Goal: Task Accomplishment & Management: Manage account settings

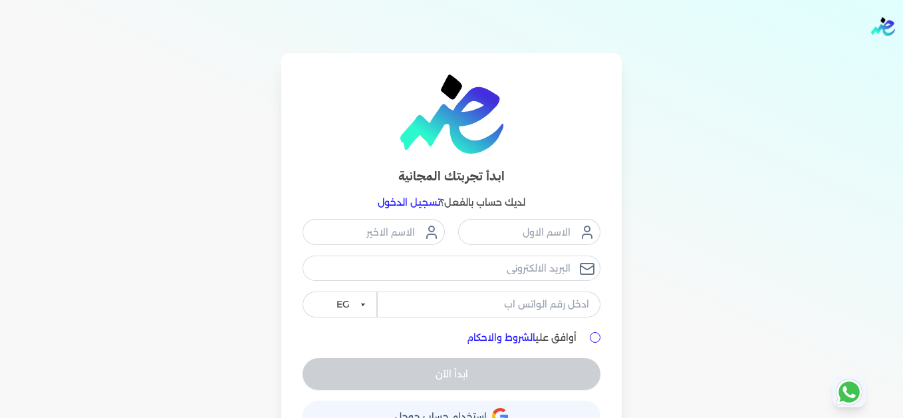
click at [414, 201] on link "تسجيل الدخول" at bounding box center [409, 202] width 63 height 12
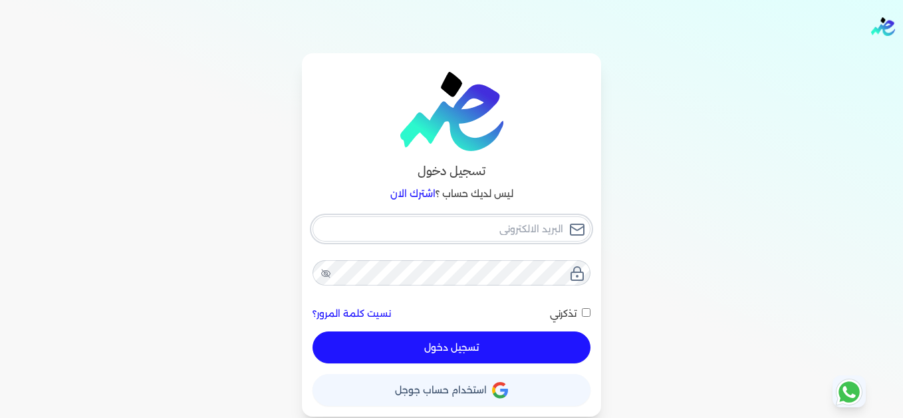
click at [492, 225] on input "email" at bounding box center [452, 228] width 278 height 25
type input "[EMAIL_ADDRESS][DOMAIN_NAME]"
click at [533, 354] on button "تسجيل دخول" at bounding box center [452, 347] width 278 height 32
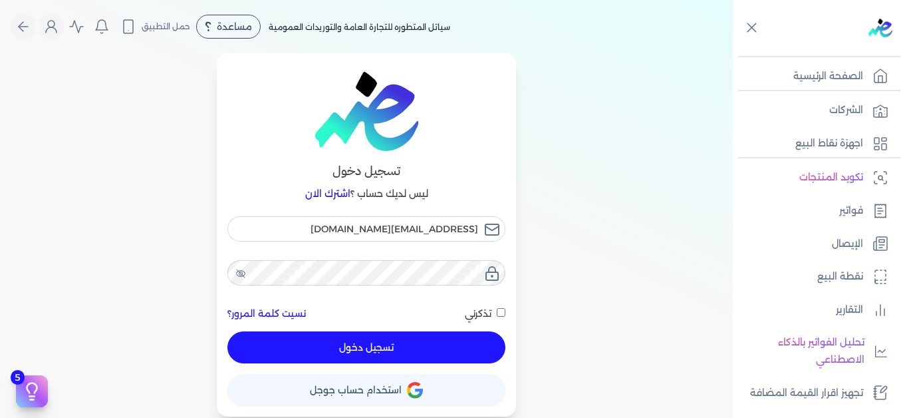
checkbox input "false"
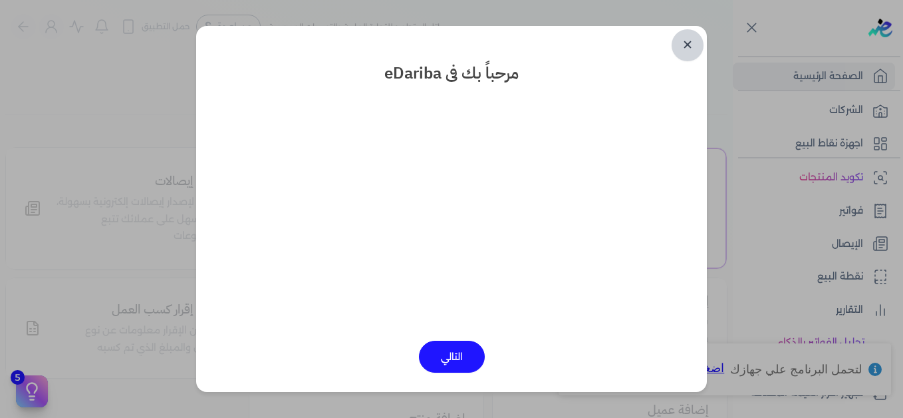
click at [686, 49] on link "✕" at bounding box center [688, 45] width 32 height 32
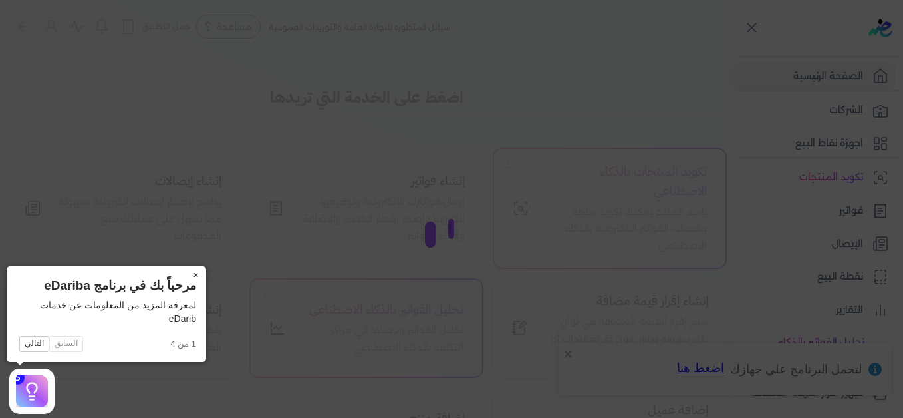
click at [194, 271] on button "×" at bounding box center [195, 275] width 21 height 19
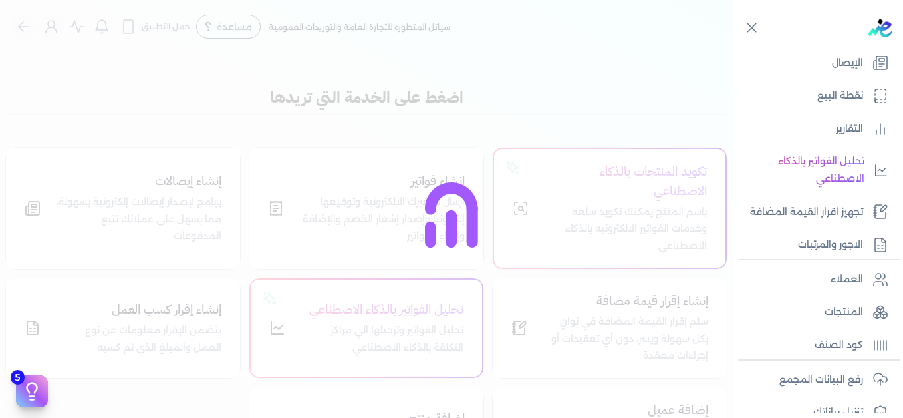
scroll to position [266, 0]
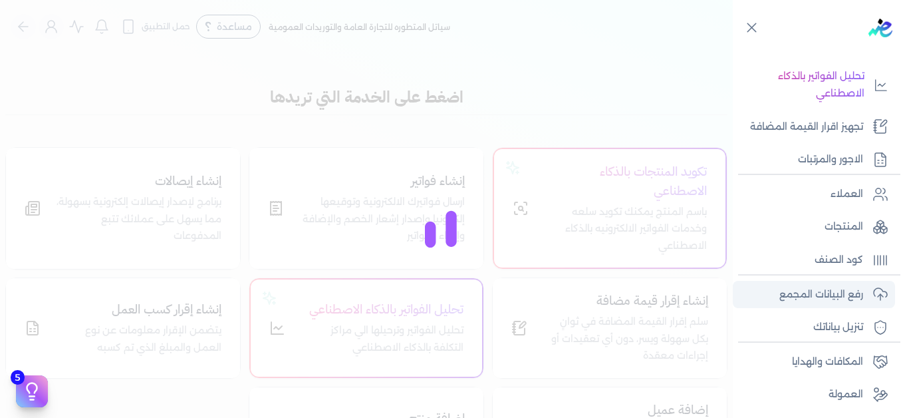
click at [839, 291] on p "رفع البيانات المجمع" at bounding box center [822, 294] width 84 height 17
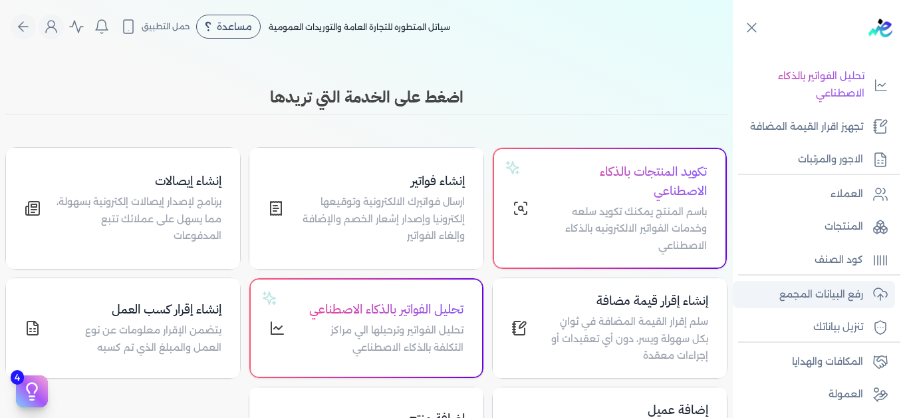
click at [848, 293] on p "رفع البيانات المجمع" at bounding box center [822, 294] width 84 height 17
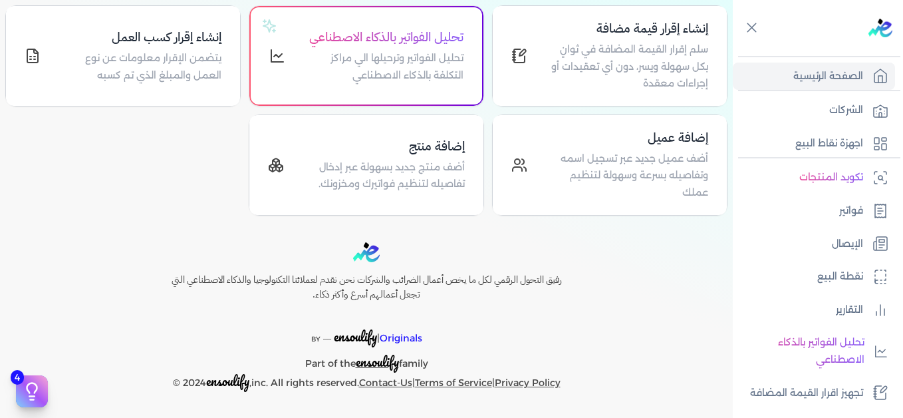
scroll to position [0, 0]
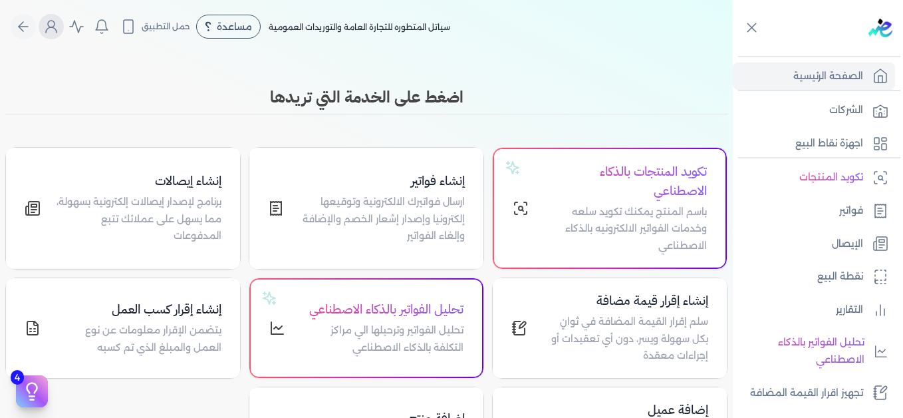
click at [52, 32] on icon "Global" at bounding box center [51, 27] width 16 height 16
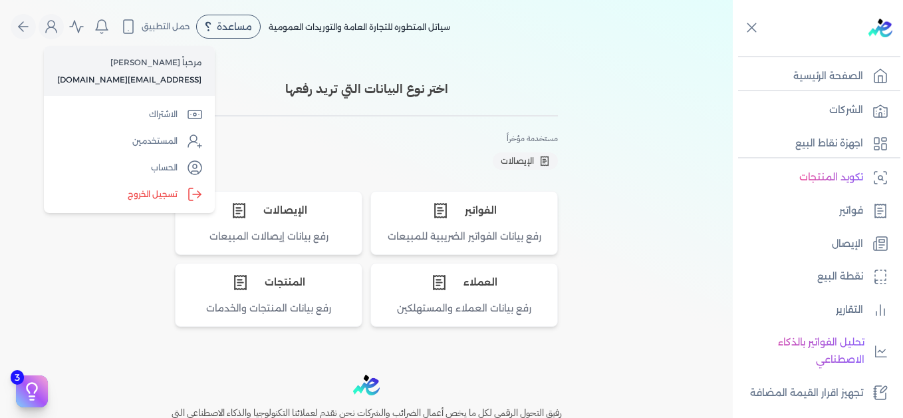
click at [609, 84] on div "اختر نوع البيانات التي تريد رفعها مستخدمة مؤخراً الإيصالات الفواتير رفع بيانات …" at bounding box center [366, 197] width 585 height 257
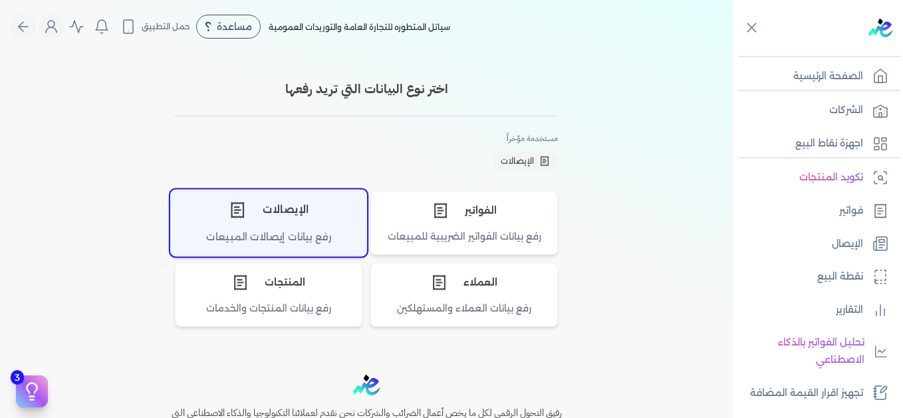
click at [312, 216] on div "الإيصالات" at bounding box center [269, 210] width 196 height 40
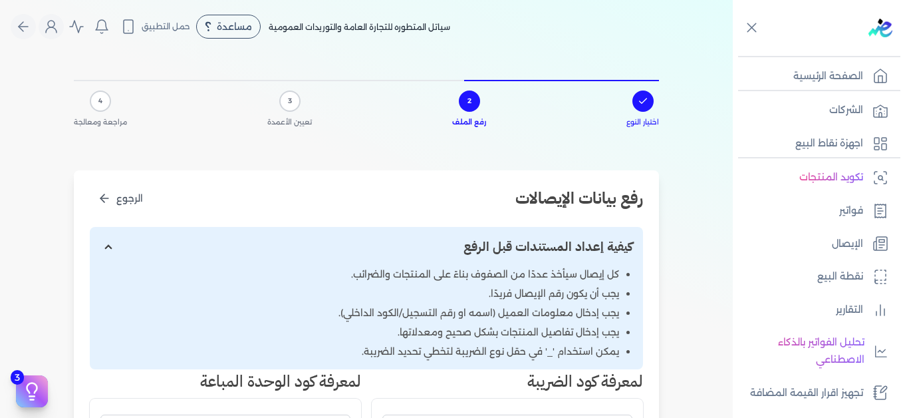
scroll to position [266, 0]
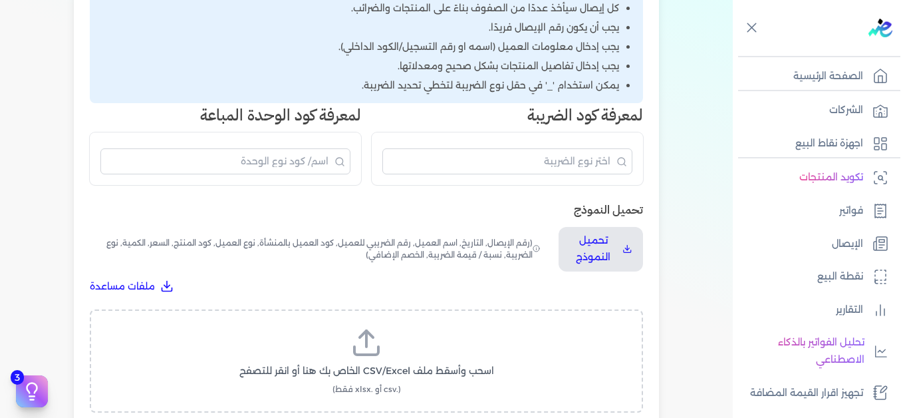
click at [373, 358] on icon at bounding box center [367, 343] width 32 height 32
click at [0, 0] on input "اسحب وأسقط ملف CSV/Excel الخاص بك هنا أو انقر للتصفح (.csv أو .xlsx فقط)" at bounding box center [0, 0] width 0 height 0
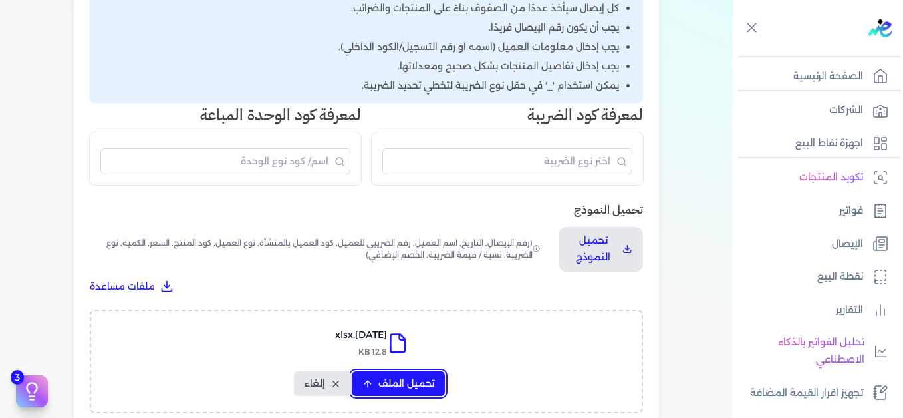
click at [400, 385] on span "تحميل الملف" at bounding box center [406, 383] width 56 height 14
select select "التاريخ"
select select "أسم العميل"
select select "نوع العميل"
select select "وصف البند"
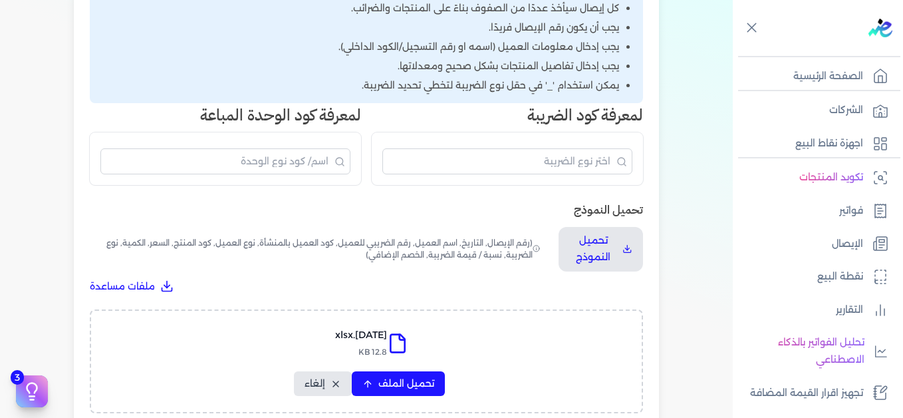
select select "السعر"
select select "الكمية"
select select "نوع الضريبة"
select select "نسبة / قيمة الضريبة"
select select "خصم اضافي"
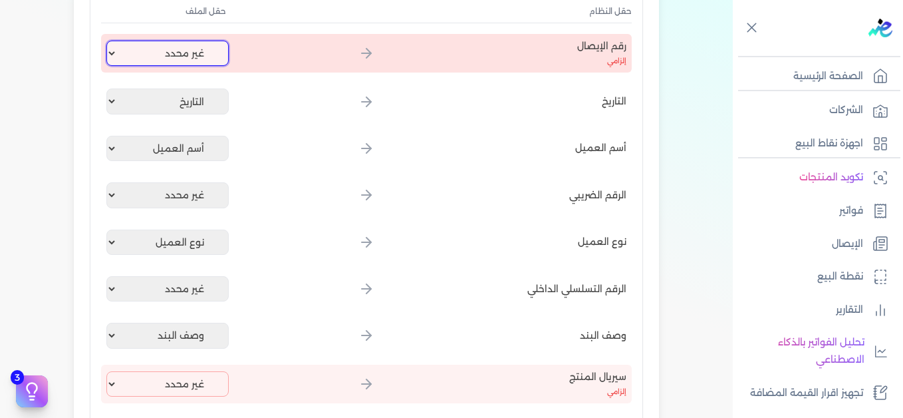
click at [180, 62] on select "غير محدد إيصال رقم التاريخ كود العميل بالمنشأة أسم العميل الرقم الضريبي للعميل …" at bounding box center [167, 53] width 122 height 25
select select "إيصال رقم"
click at [109, 41] on select "غير محدد إيصال رقم التاريخ كود العميل بالمنشأة أسم العميل الرقم الضريبي للعميل …" at bounding box center [167, 53] width 122 height 25
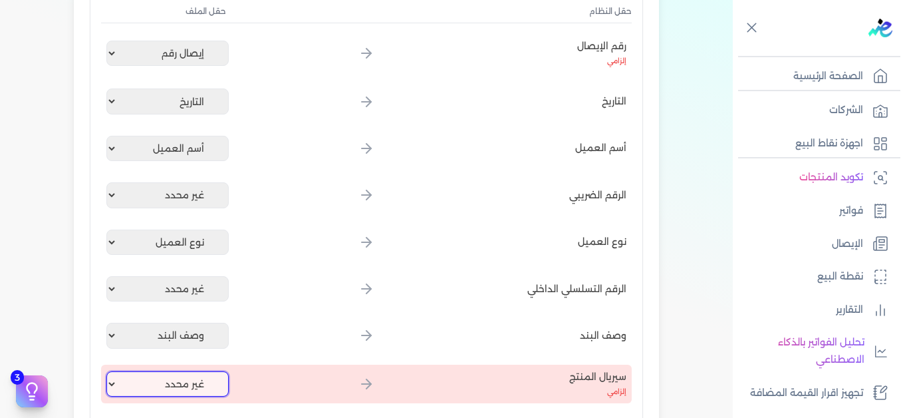
click at [171, 382] on select "غير محدد إيصال رقم التاريخ كود العميل بالمنشأة أسم العميل الرقم الضريبي للعميل …" at bounding box center [167, 383] width 122 height 25
select select "كود المنتج الداخلي"
click at [109, 371] on select "غير محدد إيصال رقم التاريخ كود العميل بالمنشأة أسم العميل الرقم الضريبي للعميل …" at bounding box center [167, 383] width 122 height 25
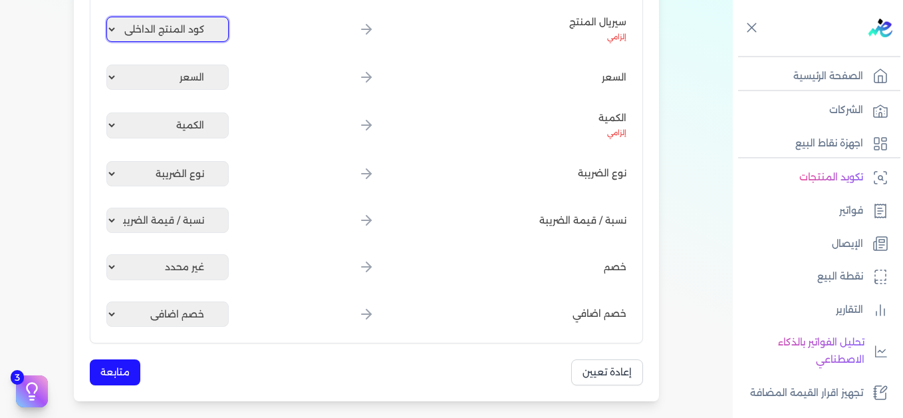
scroll to position [732, 0]
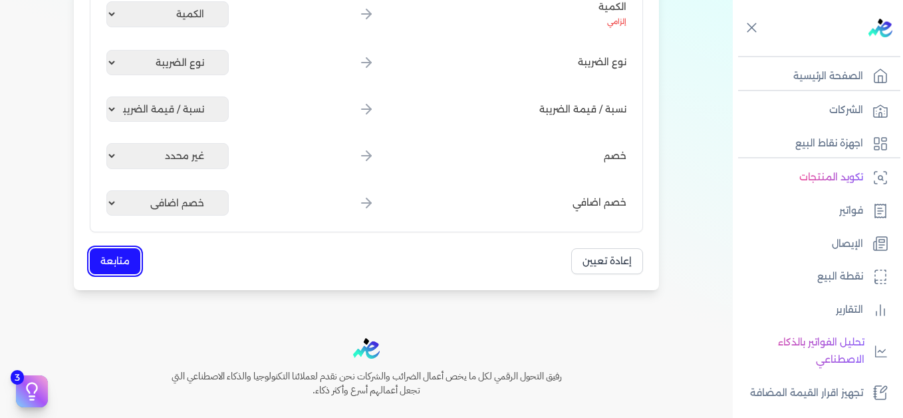
click at [128, 259] on button "متابعة" at bounding box center [115, 261] width 51 height 26
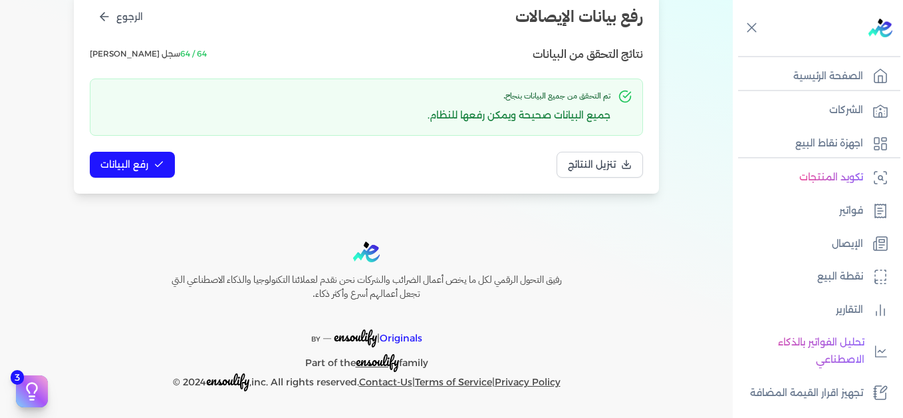
scroll to position [182, 0]
click at [150, 156] on button "رفع البيانات" at bounding box center [132, 165] width 85 height 26
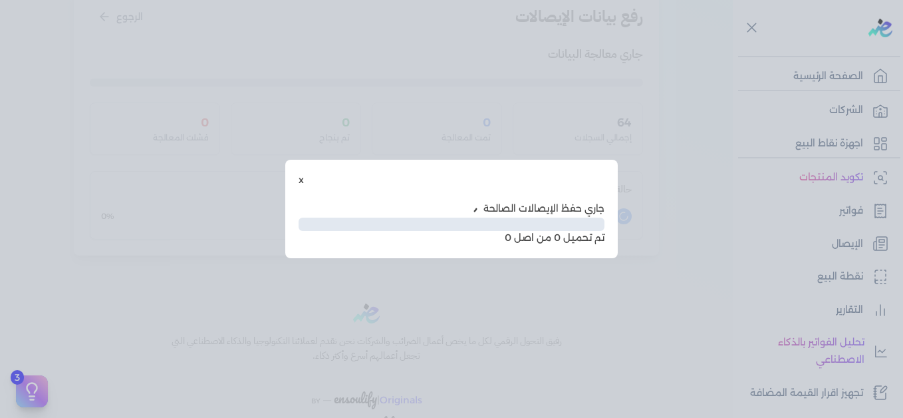
scroll to position [108, 0]
click at [428, 80] on div "x جاري حفظ الإيصالات الصالحة Infinity% تم تحميل 10 من اصل 0" at bounding box center [451, 209] width 903 height 418
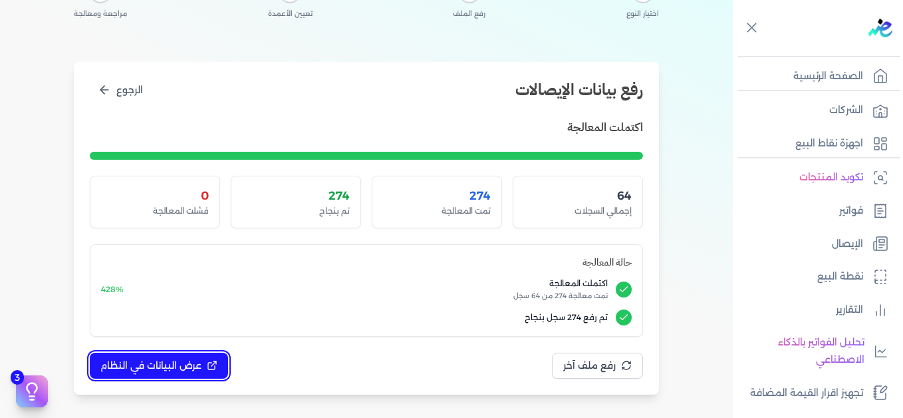
click at [199, 372] on span "عرض البيانات في النظام" at bounding box center [150, 366] width 101 height 14
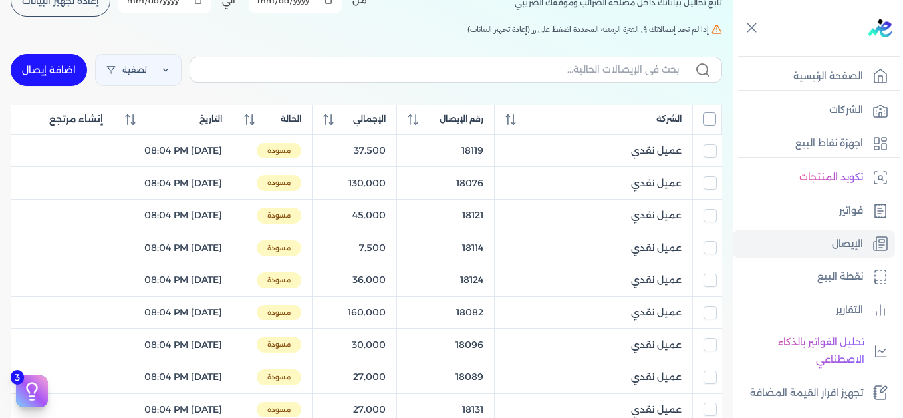
click at [712, 118] on input "All items unselected" at bounding box center [709, 118] width 13 height 13
checkbox input "true"
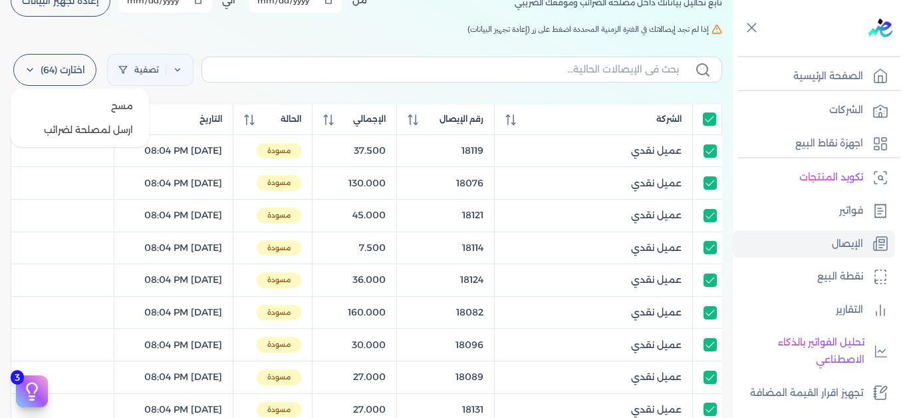
click at [35, 73] on icon at bounding box center [30, 70] width 11 height 11
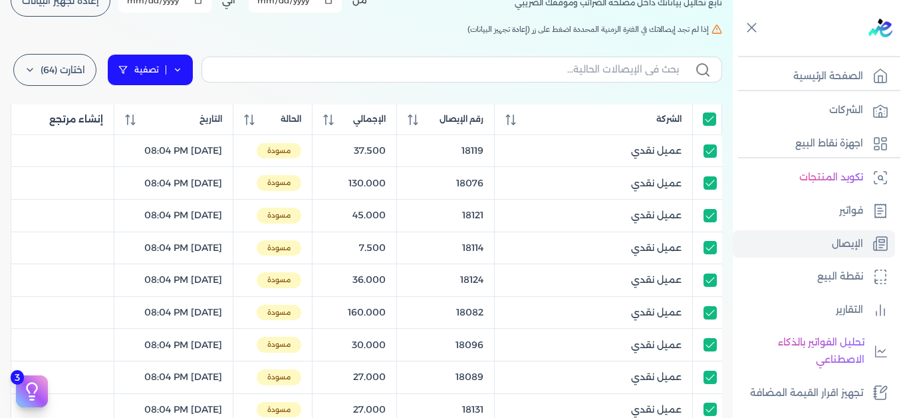
click at [159, 74] on link "تصفية" at bounding box center [150, 70] width 86 height 32
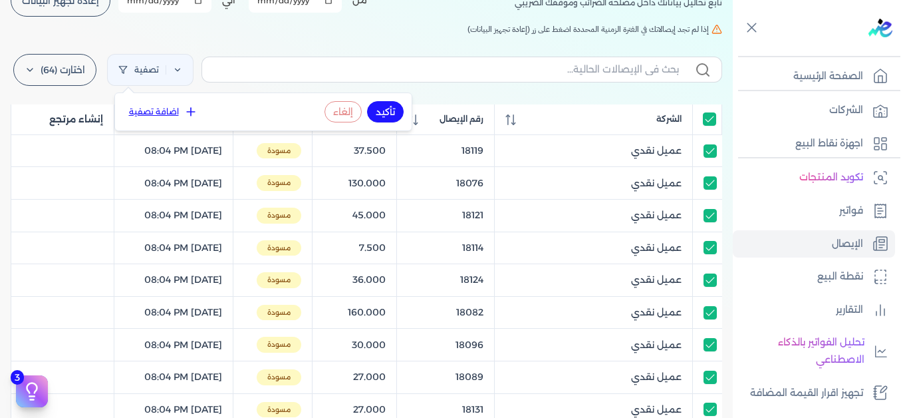
click at [171, 112] on button "اضافة تصفية" at bounding box center [163, 112] width 80 height 16
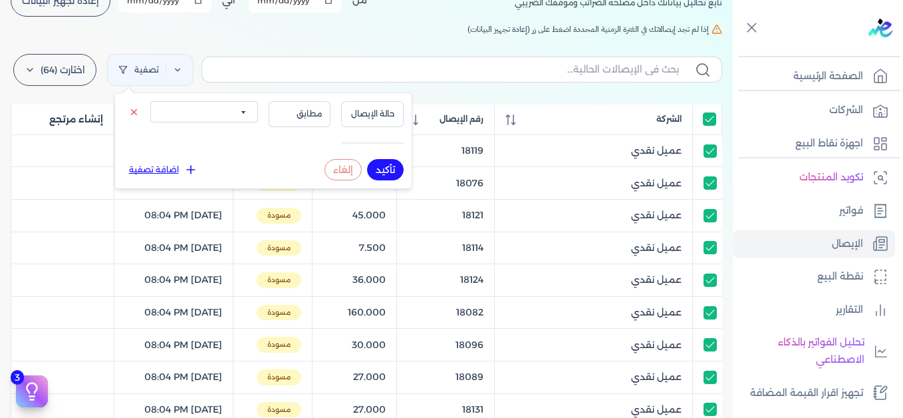
click at [217, 118] on select "الكل مقبولة غير مقبولة يتم مراجعتها ملغية مرفوضة مسودة" at bounding box center [204, 111] width 108 height 21
select select "draft"
click at [150, 101] on select "الكل مقبولة غير مقبولة يتم مراجعتها ملغية مرفوضة مسودة" at bounding box center [204, 111] width 108 height 21
click at [377, 172] on button "تأكيد" at bounding box center [385, 169] width 37 height 21
click at [317, 33] on h5 "إذا لم تجد إيصالاتك في الفترة الزمنية المحددة اضغط على زر (إعادة تجهيز البيانات)" at bounding box center [367, 29] width 712 height 12
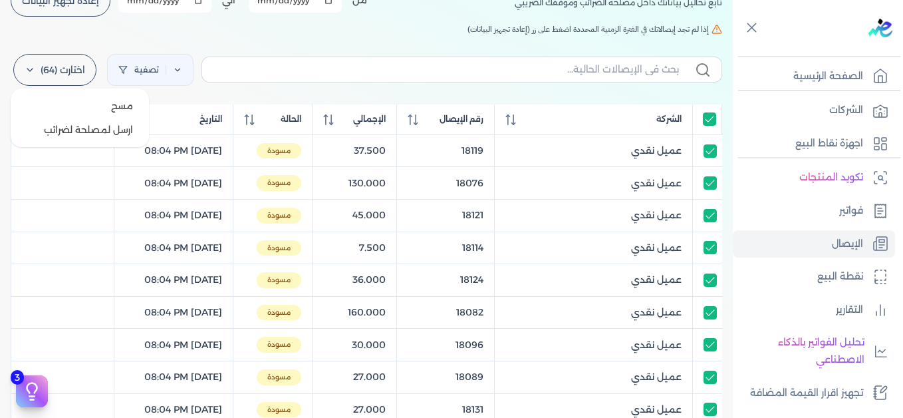
click at [35, 74] on icon at bounding box center [30, 70] width 11 height 11
click at [73, 129] on button "ارسل لمصلحة لضرائب" at bounding box center [80, 130] width 128 height 24
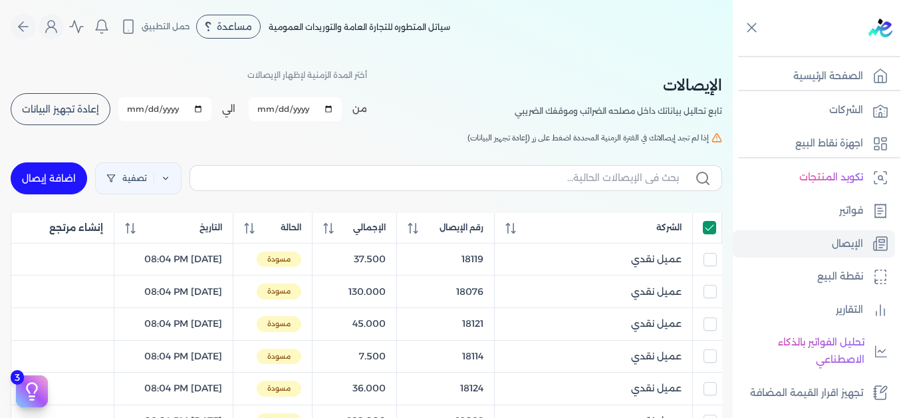
click at [712, 225] on input "All items selected" at bounding box center [709, 227] width 13 height 13
click at [715, 229] on input "All items unselected" at bounding box center [709, 227] width 13 height 13
checkbox input "true"
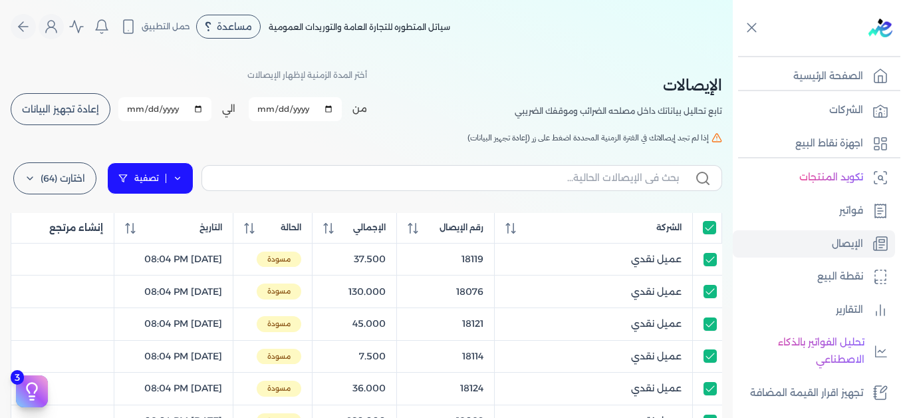
click at [193, 180] on link "تصفية" at bounding box center [150, 178] width 86 height 32
select select "draft"
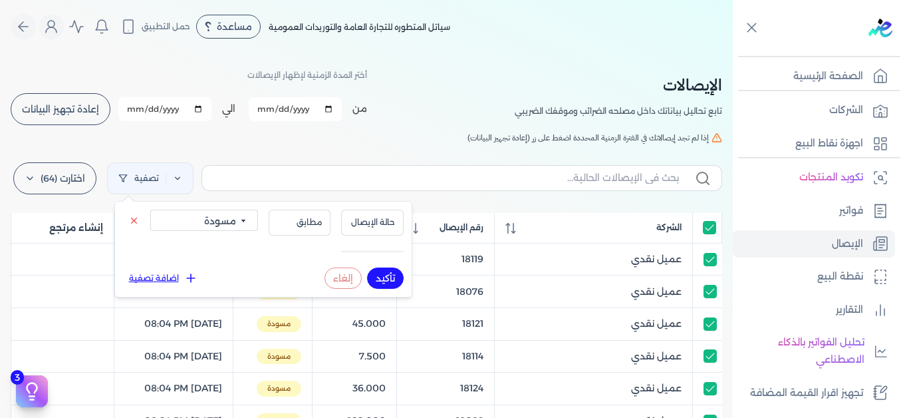
click at [393, 277] on button "تأكيد" at bounding box center [385, 277] width 37 height 21
checkbox input "true"
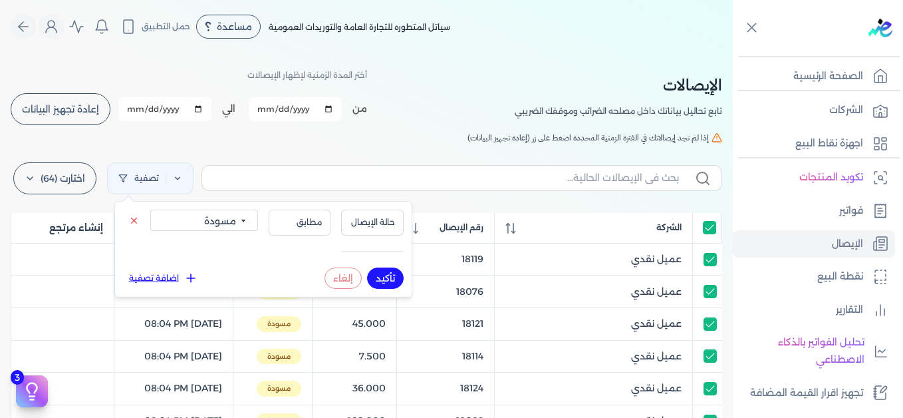
checkbox input "true"
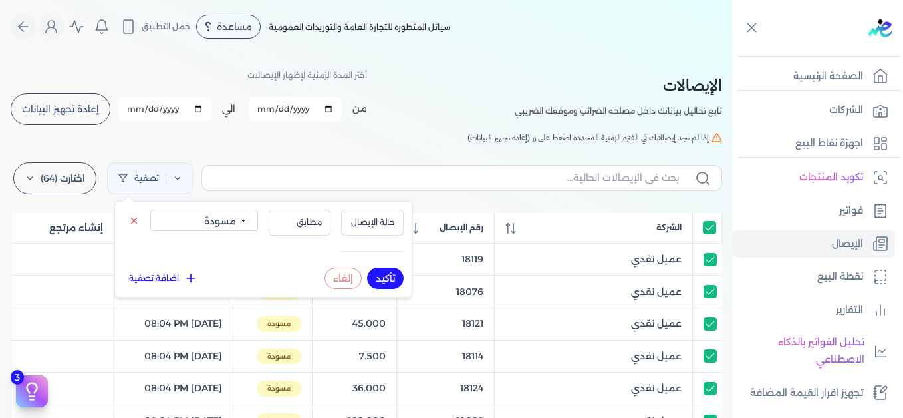
checkbox input "true"
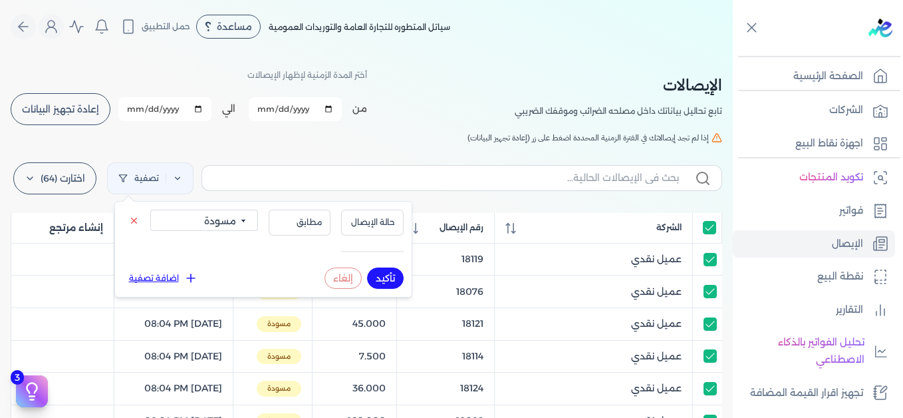
checkbox input "true"
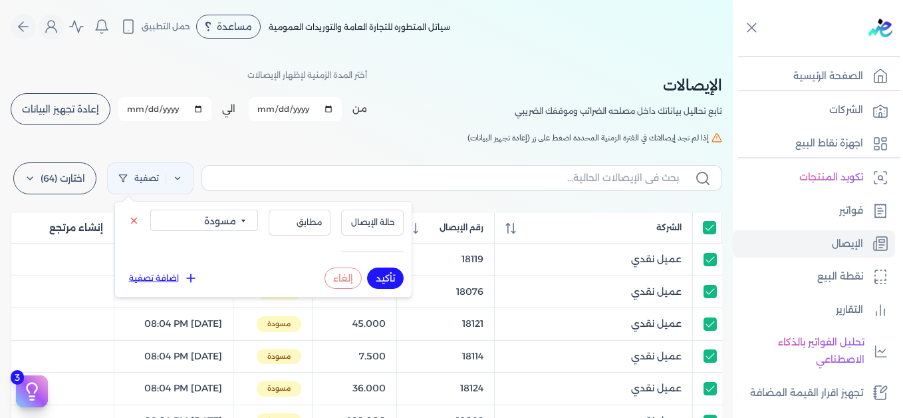
checkbox input "true"
click at [431, 118] on div "الإيصالات تابع تحاليل بياناتك داخل مصلحه الضرائب وموقفك الضريبي أختر المدة الزم…" at bounding box center [367, 97] width 712 height 60
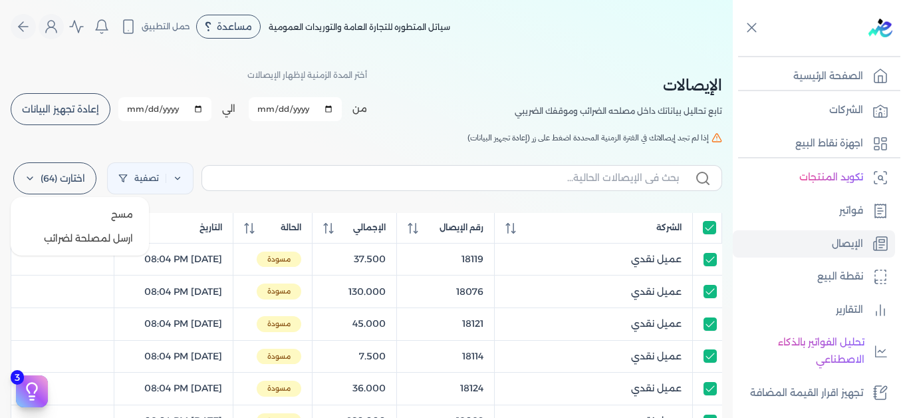
click at [62, 176] on label "اختارت (64)" at bounding box center [54, 178] width 83 height 32
click at [59, 188] on label "اختارت (64)" at bounding box center [54, 178] width 83 height 32
click at [98, 243] on button "ارسل لمصلحة لضرائب" at bounding box center [80, 238] width 128 height 24
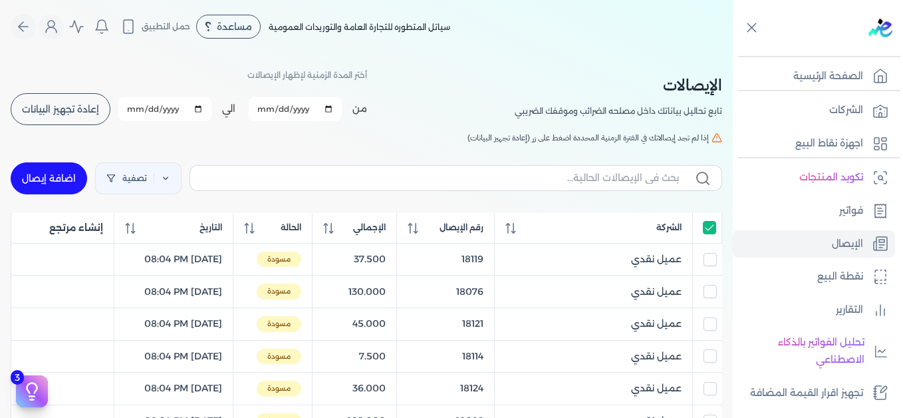
click at [615, 67] on div "الإيصالات تابع تحاليل بياناتك داخل مصلحه الضرائب وموقفك الضريبي أختر المدة الزم…" at bounding box center [367, 97] width 712 height 60
click at [708, 229] on input "All items selected" at bounding box center [709, 227] width 13 height 13
click at [708, 229] on input "All items unselected" at bounding box center [709, 227] width 13 height 13
checkbox input "true"
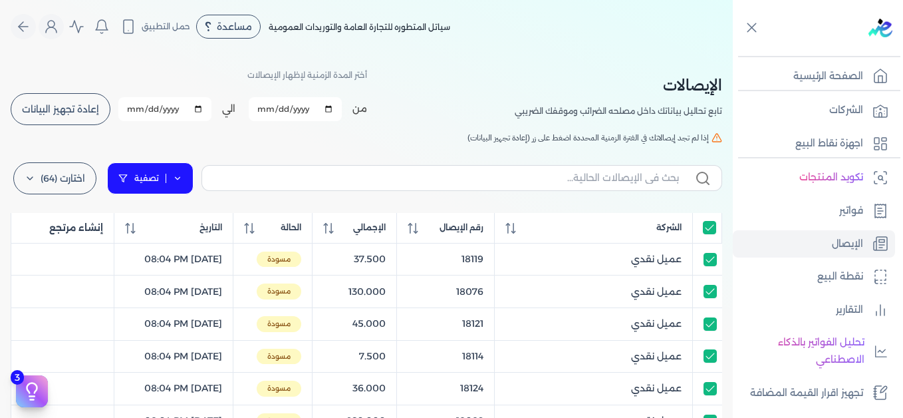
click at [147, 180] on link "تصفية" at bounding box center [150, 178] width 86 height 32
select select "draft"
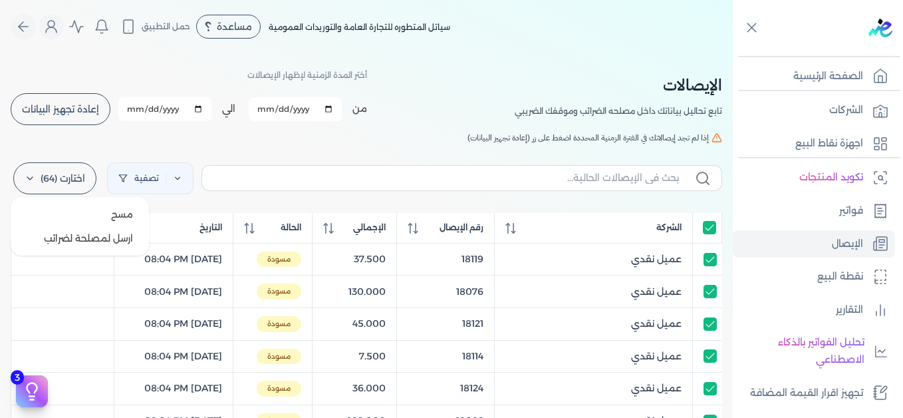
click at [45, 180] on label "اختارت (64)" at bounding box center [54, 178] width 83 height 32
click at [94, 235] on button "ارسل لمصلحة لضرائب" at bounding box center [80, 238] width 128 height 24
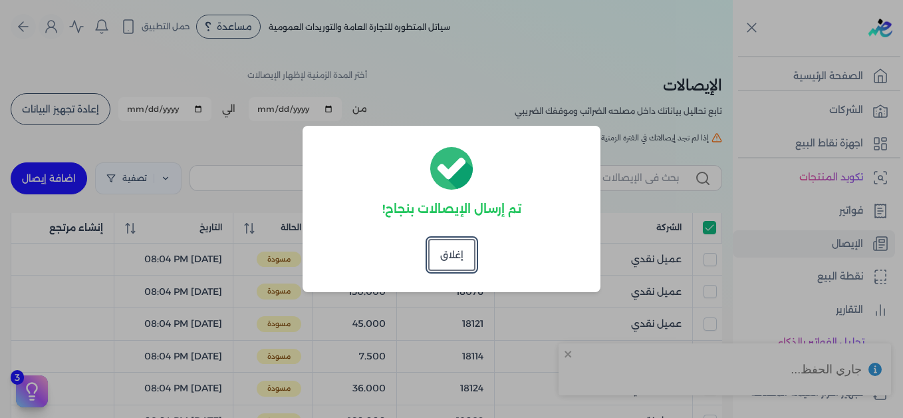
checkbox input "true"
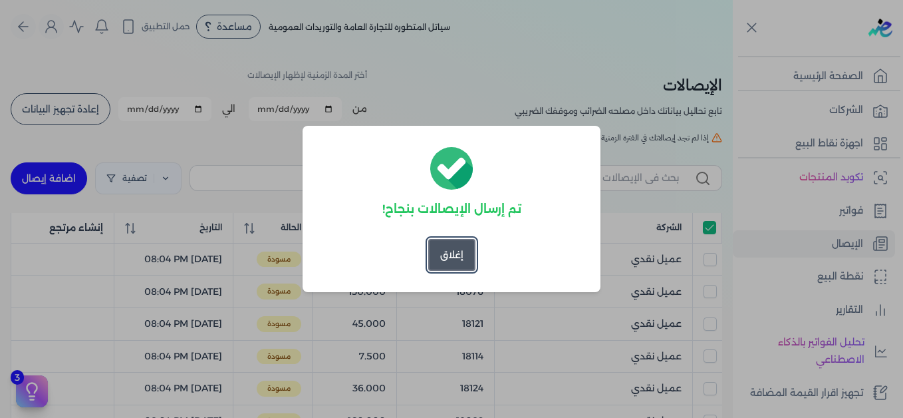
click at [452, 257] on button "إغلاق" at bounding box center [451, 255] width 47 height 32
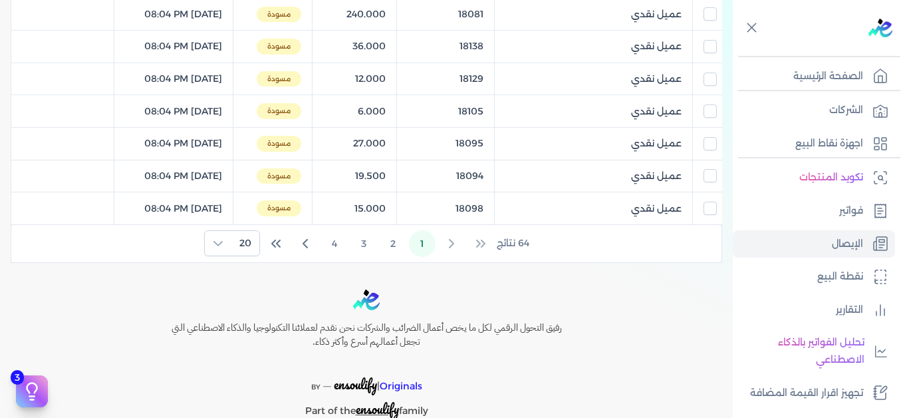
scroll to position [713, 0]
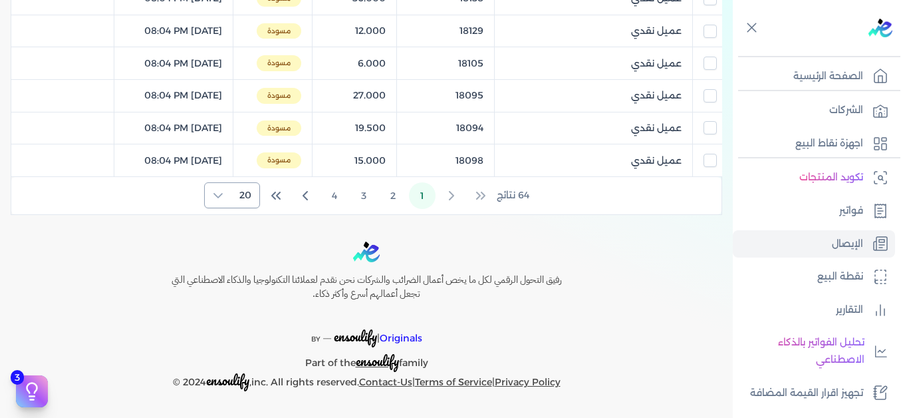
click at [226, 192] on div at bounding box center [218, 195] width 27 height 25
click at [236, 276] on span "100" at bounding box center [242, 278] width 17 height 14
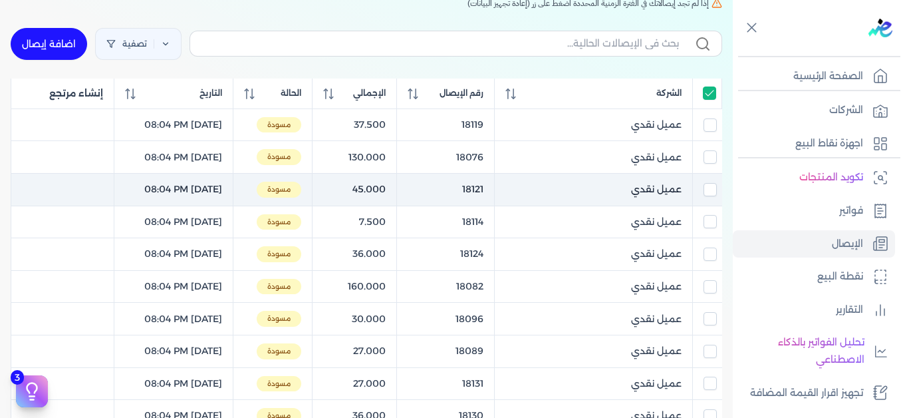
scroll to position [140, 0]
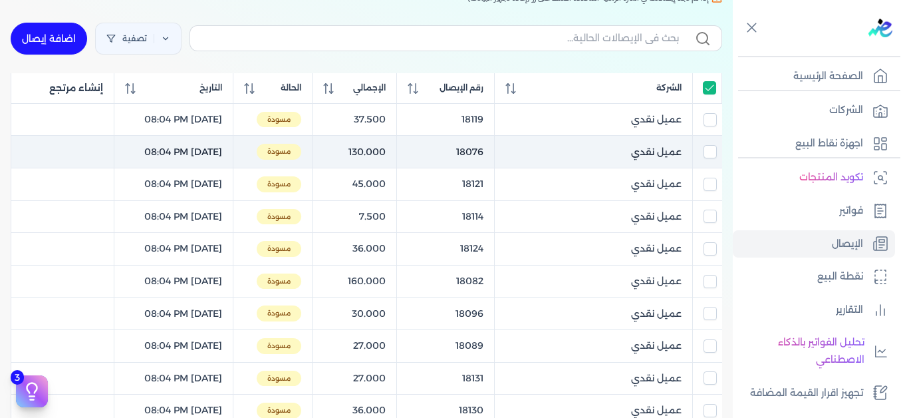
drag, startPoint x: 708, startPoint y: 122, endPoint x: 712, endPoint y: 142, distance: 19.6
click at [709, 122] on input "checkbox" at bounding box center [710, 119] width 13 height 13
checkbox input "true"
checkbox input "false"
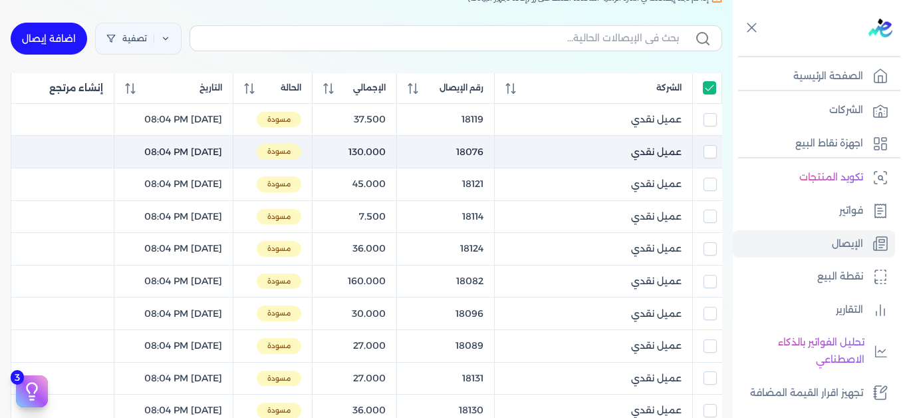
checkbox input "false"
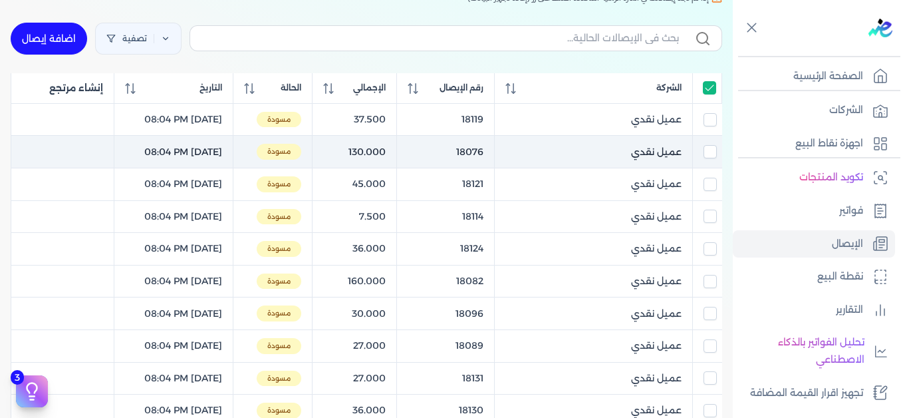
checkbox input "false"
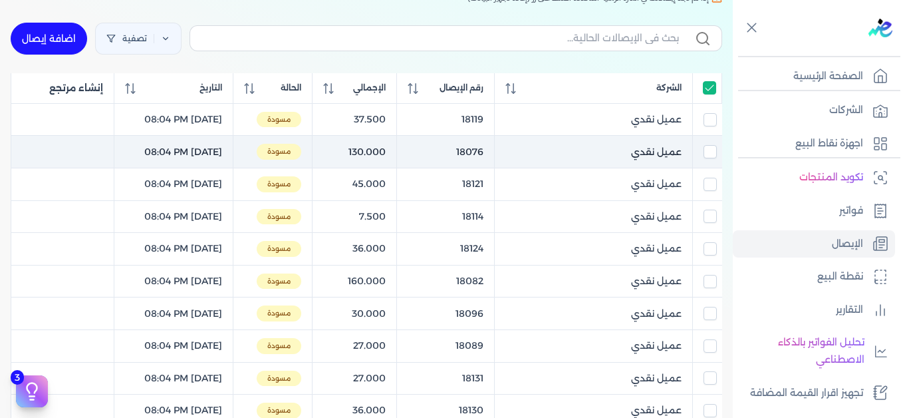
checkbox input "false"
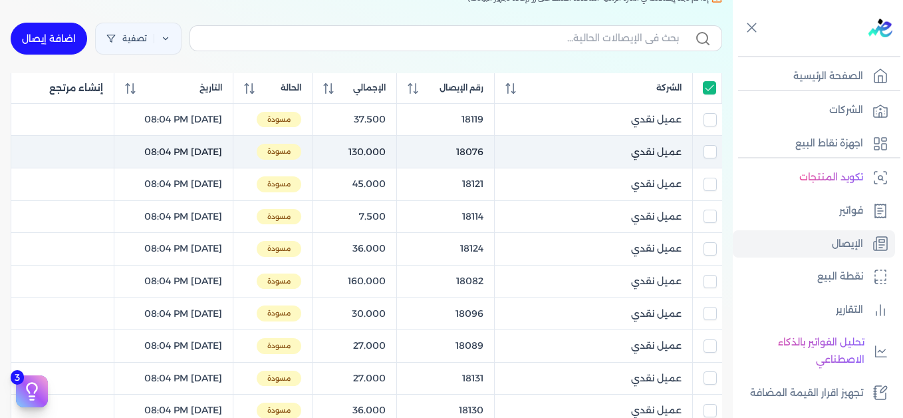
checkbox input "false"
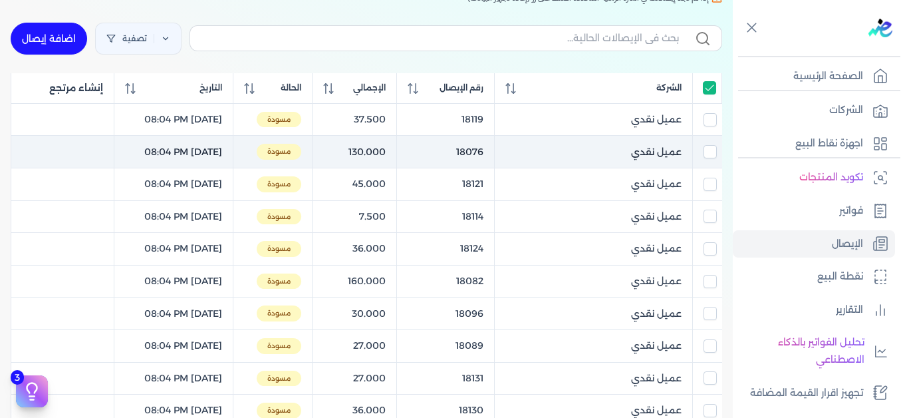
checkbox input "false"
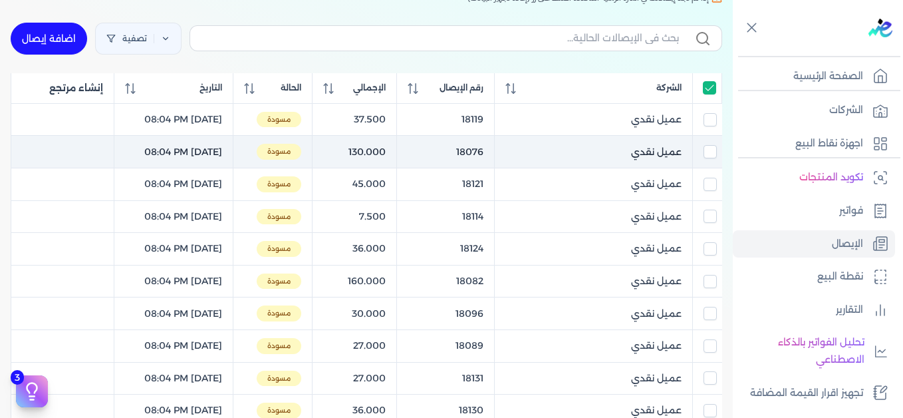
checkbox input "false"
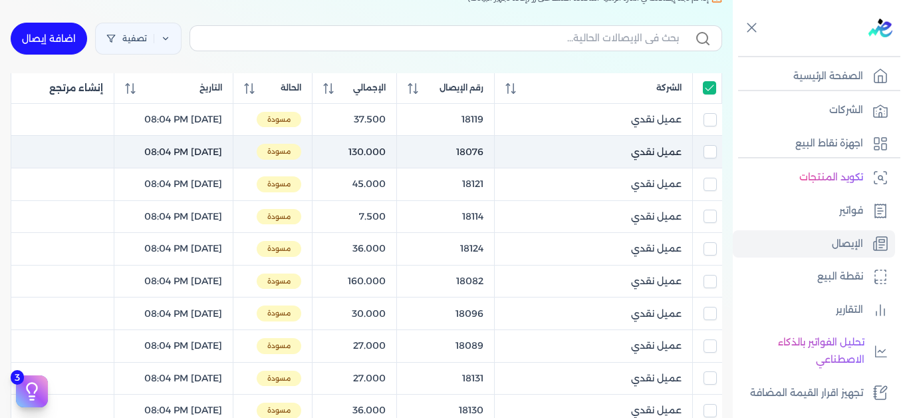
checkbox input "false"
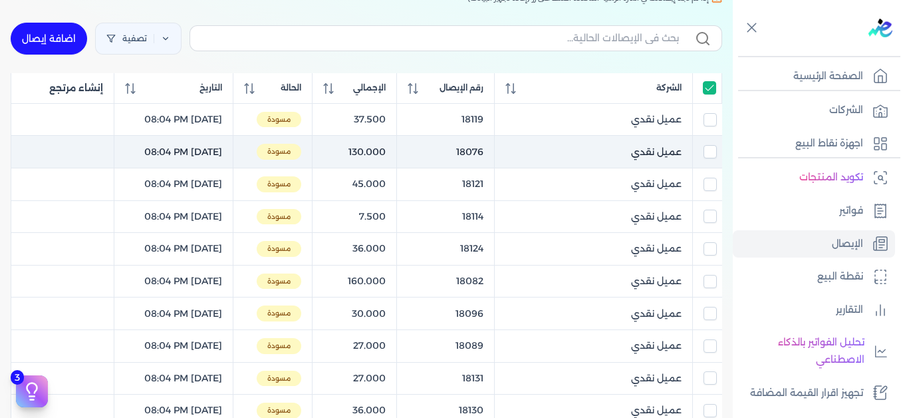
checkbox input "false"
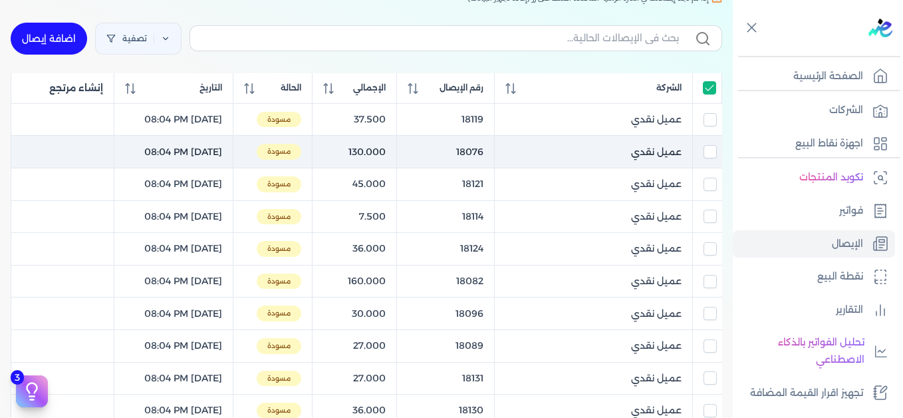
checkbox input "false"
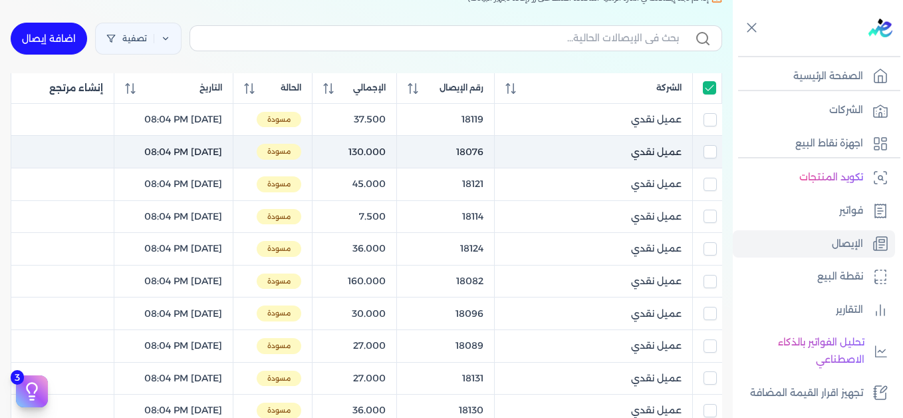
checkbox input "false"
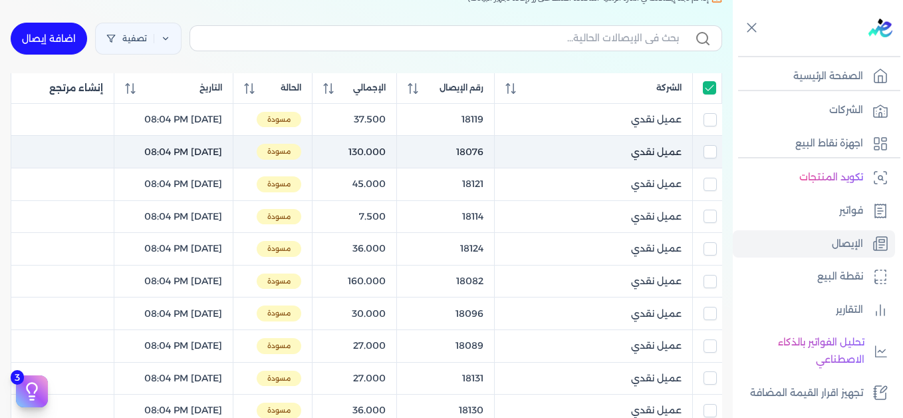
checkbox input "false"
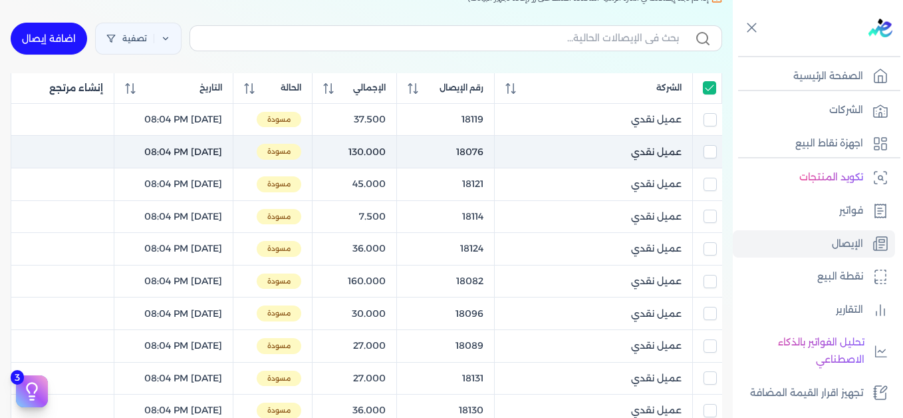
checkbox input "false"
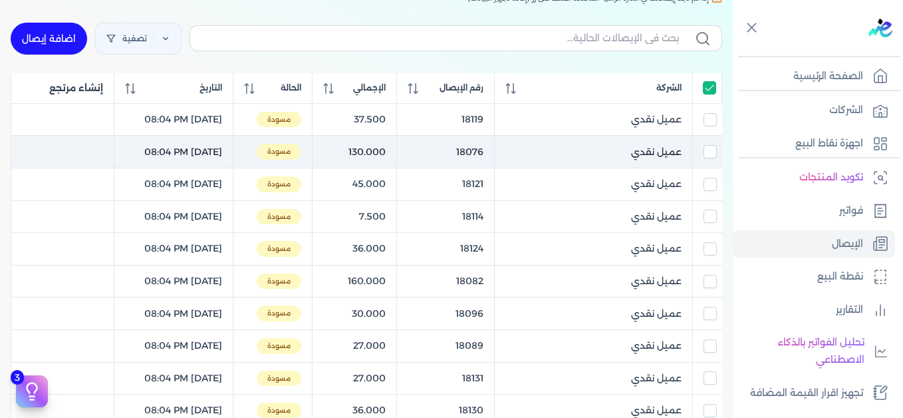
checkbox input "false"
click at [708, 154] on input "checkbox" at bounding box center [710, 151] width 13 height 13
checkbox input "true"
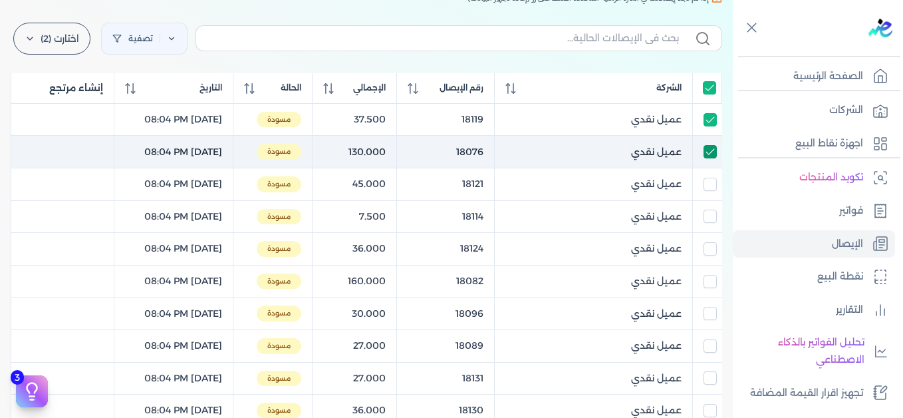
checkbox input "false"
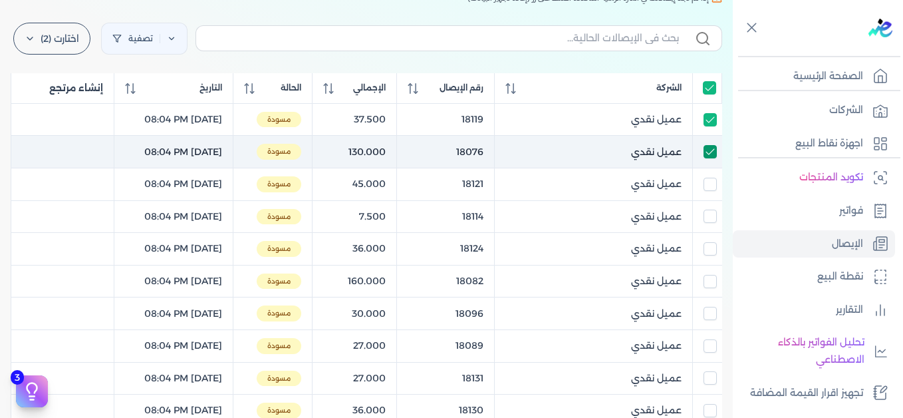
checkbox input "false"
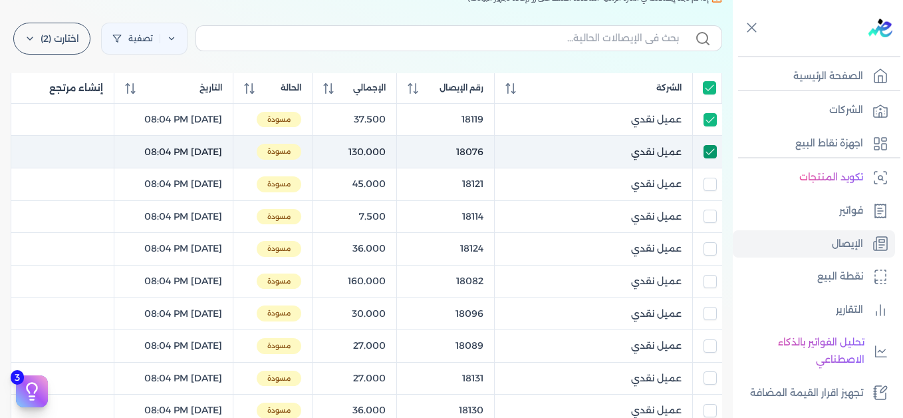
checkbox input "false"
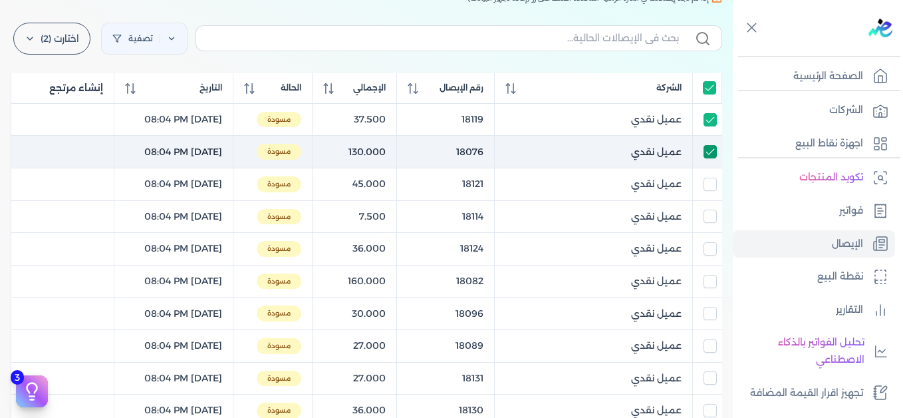
checkbox input "false"
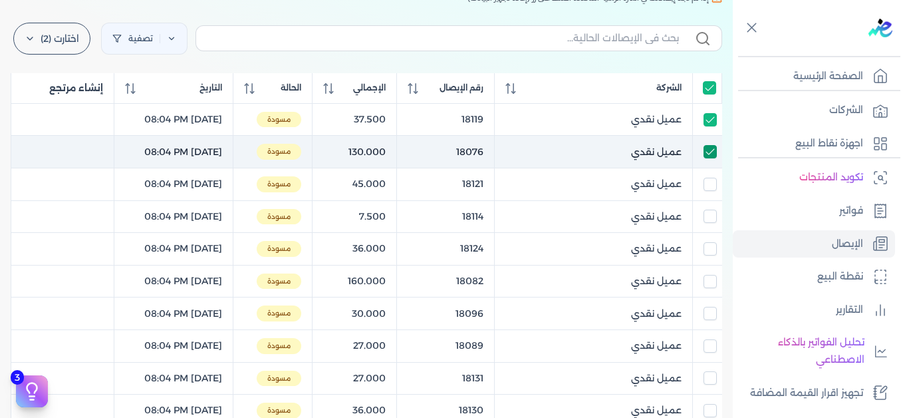
checkbox input "false"
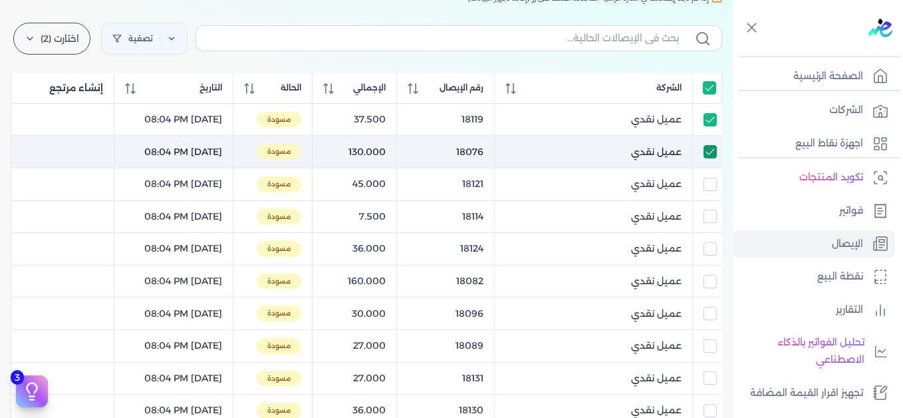
checkbox input "false"
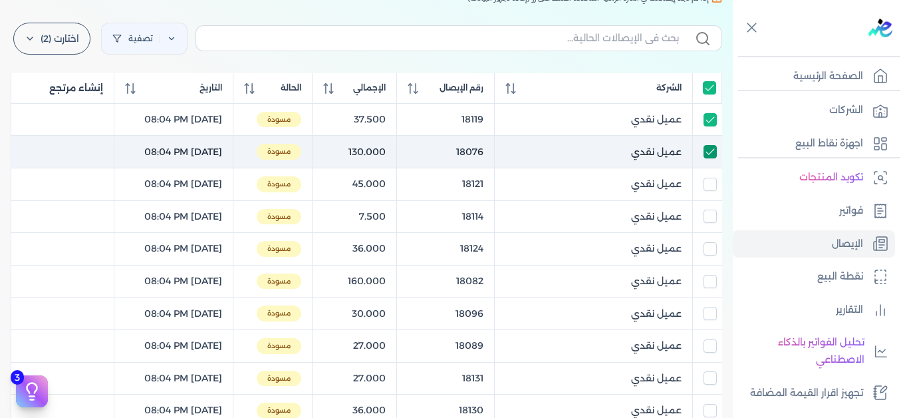
checkbox input "false"
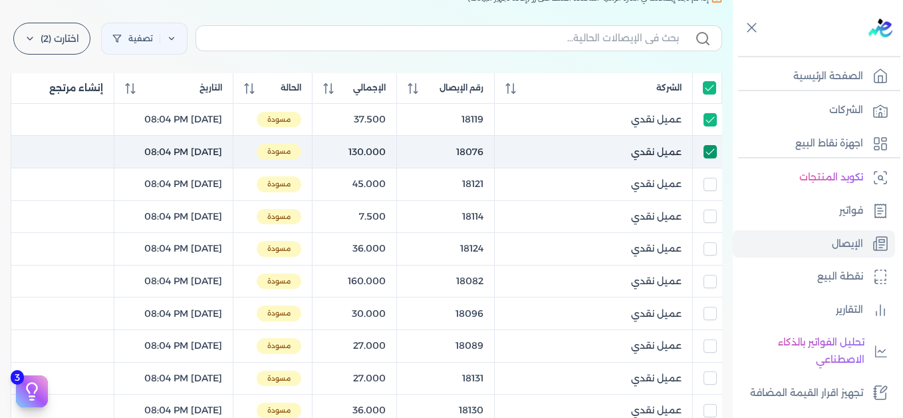
checkbox input "false"
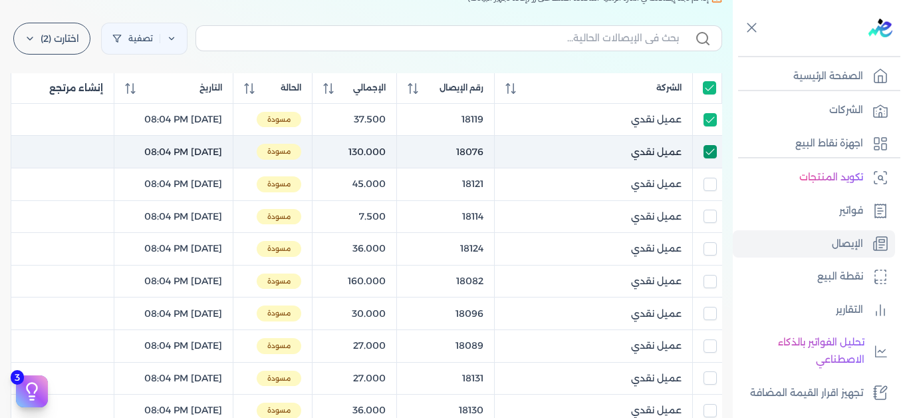
checkbox input "false"
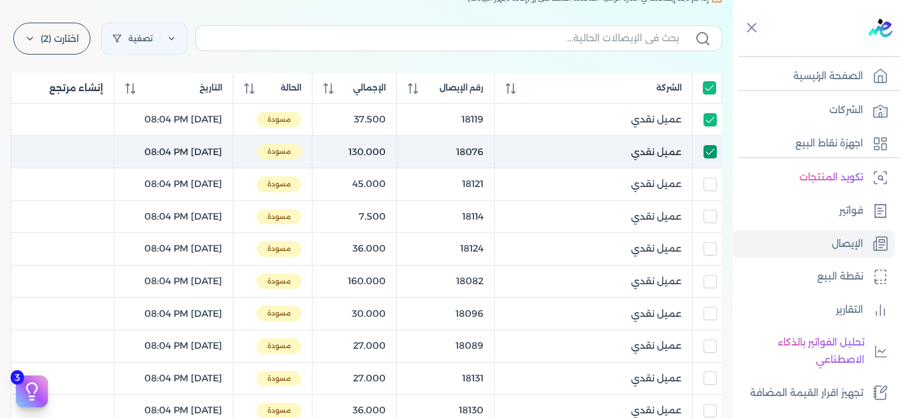
checkbox input "false"
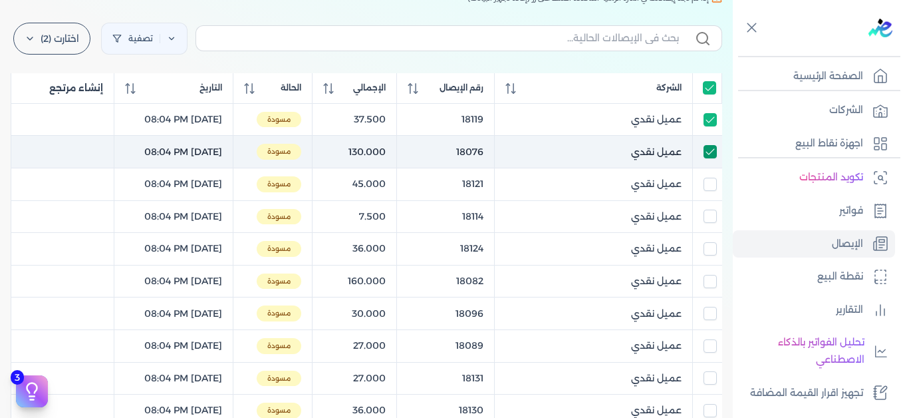
checkbox input "false"
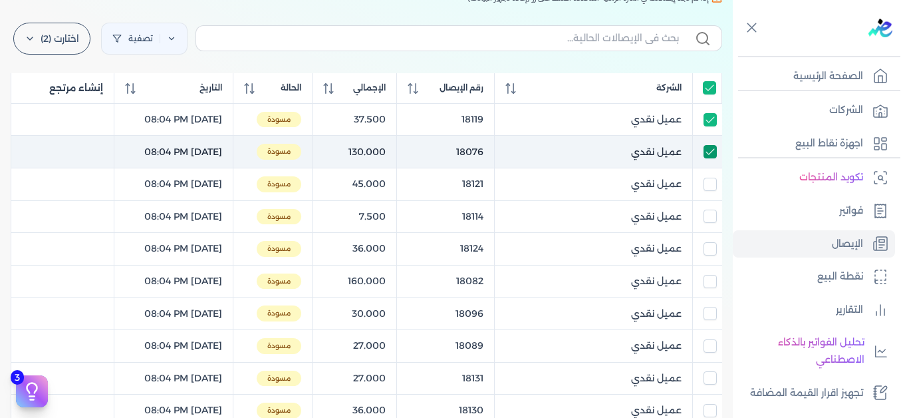
checkbox input "false"
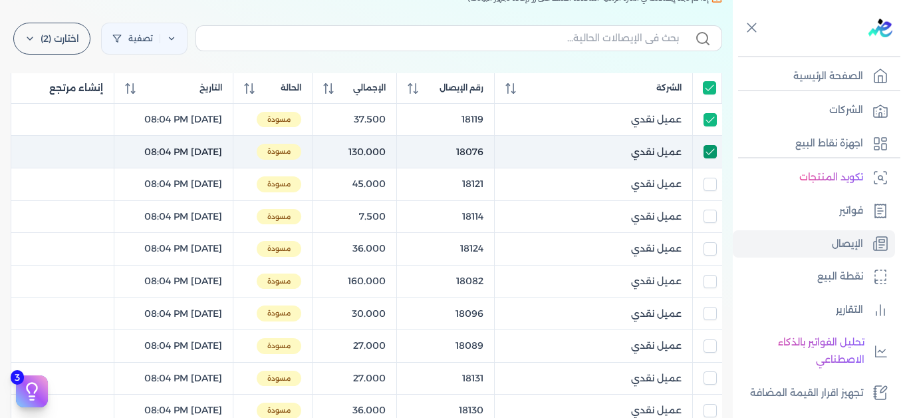
checkbox input "false"
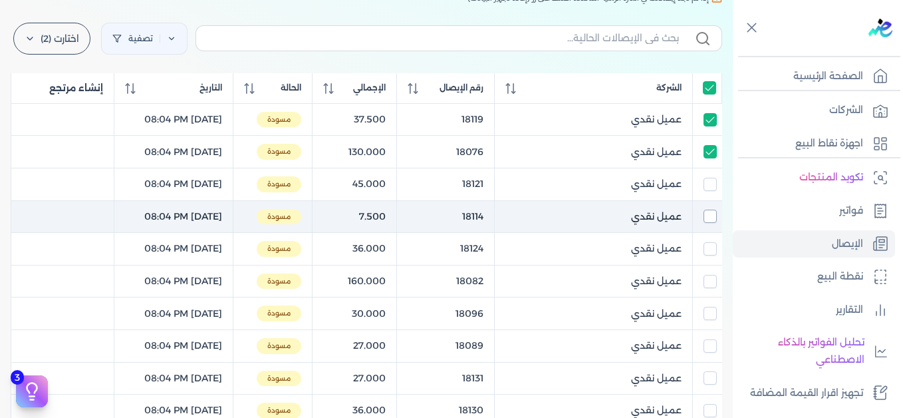
click at [711, 184] on input "checkbox" at bounding box center [710, 184] width 13 height 13
checkbox input "true"
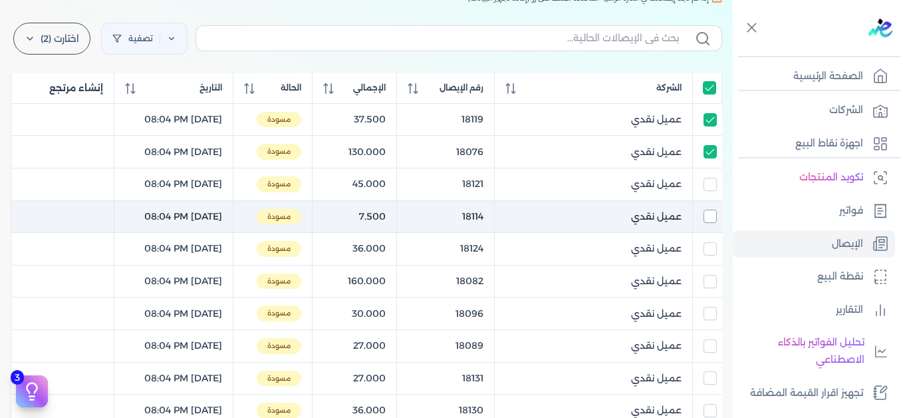
checkbox input "false"
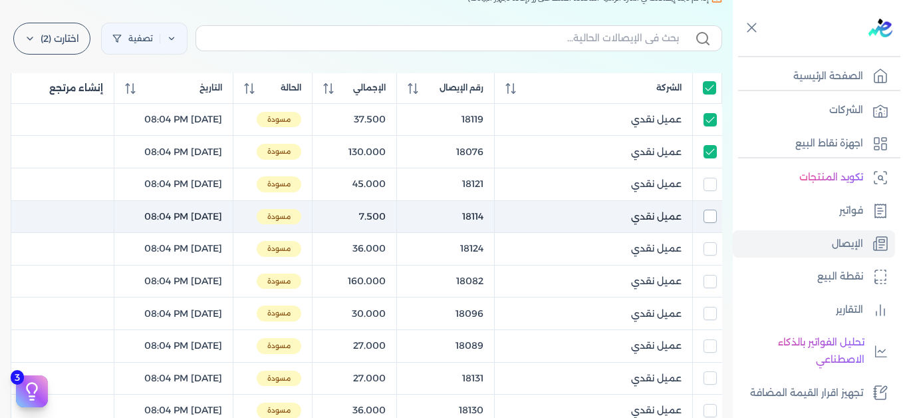
checkbox input "false"
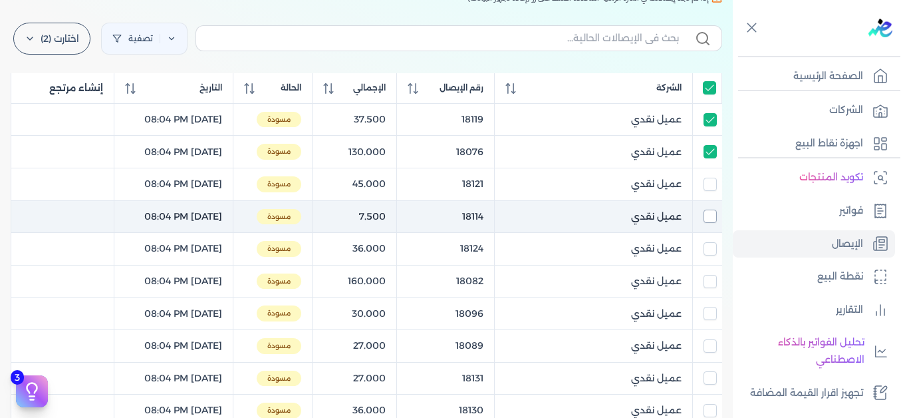
checkbox input "false"
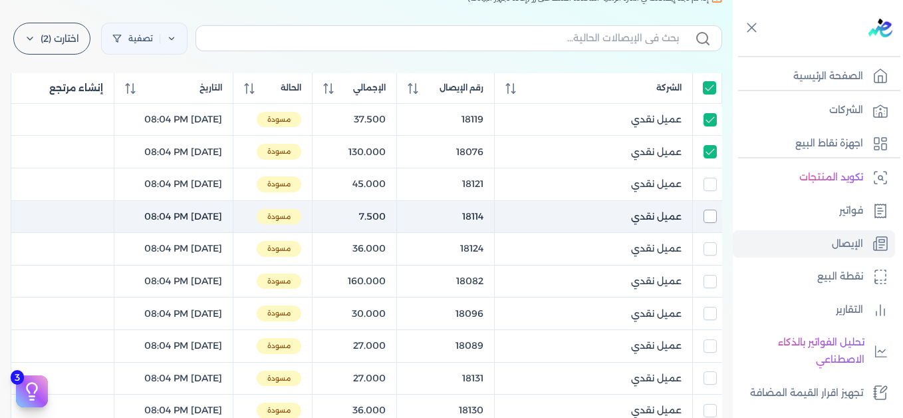
checkbox input "false"
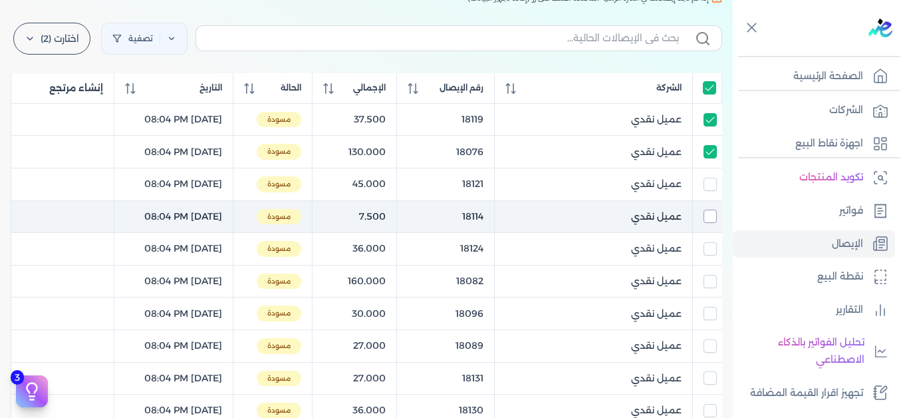
checkbox input "false"
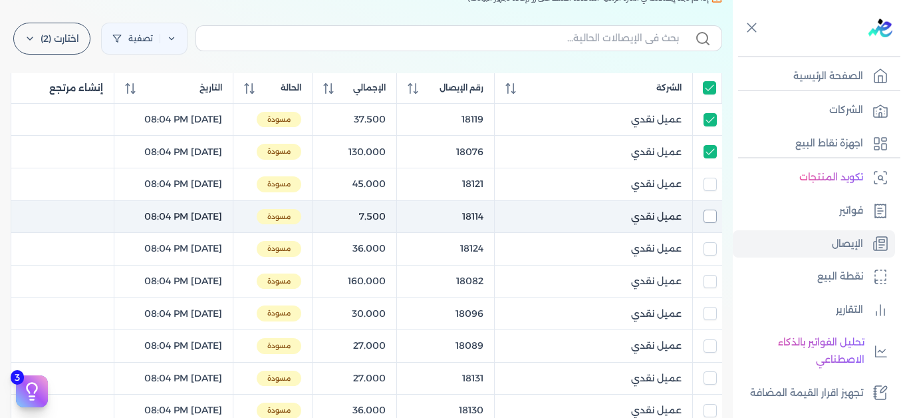
checkbox input "false"
click at [712, 218] on input "checkbox" at bounding box center [710, 216] width 13 height 13
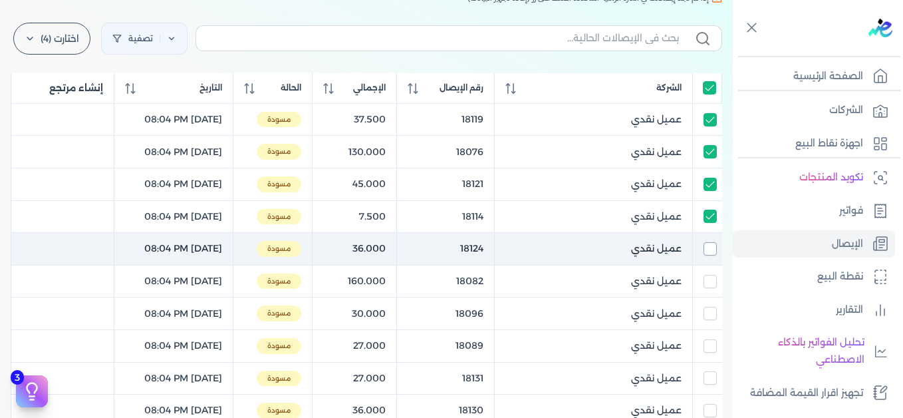
click at [711, 249] on input "checkbox" at bounding box center [710, 248] width 13 height 13
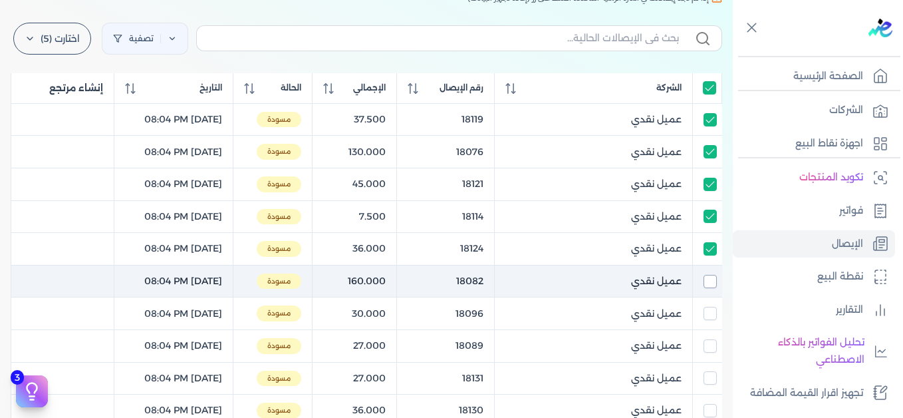
click at [712, 277] on input "checkbox" at bounding box center [710, 281] width 13 height 13
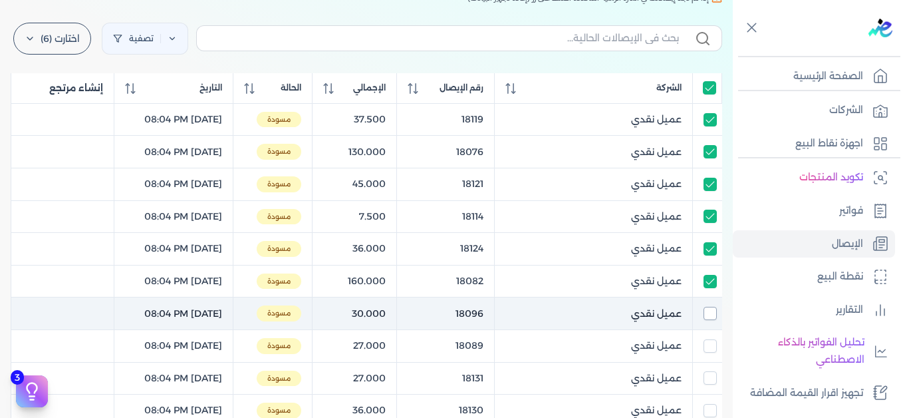
click at [710, 312] on input "checkbox" at bounding box center [710, 313] width 13 height 13
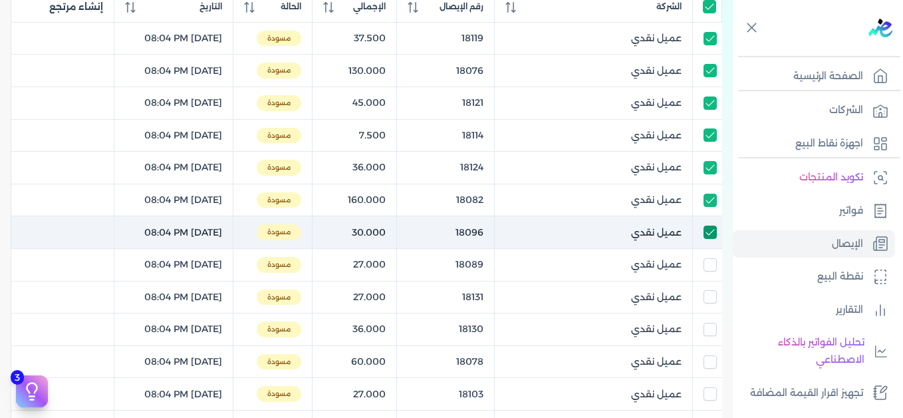
scroll to position [273, 0]
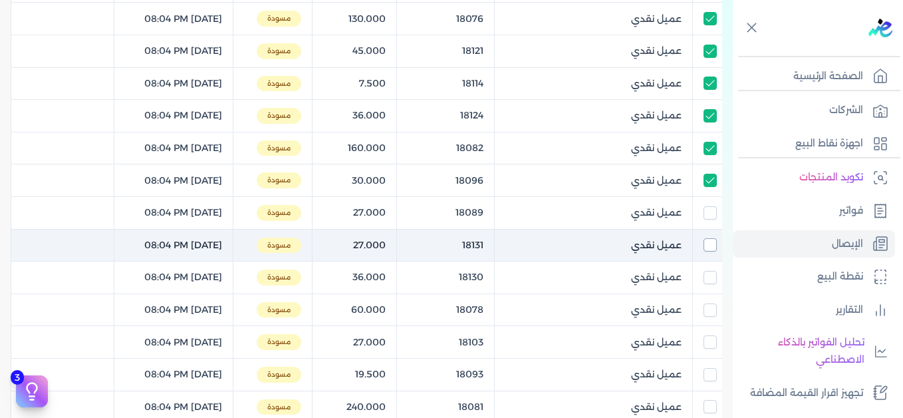
click at [712, 208] on input "checkbox" at bounding box center [710, 212] width 13 height 13
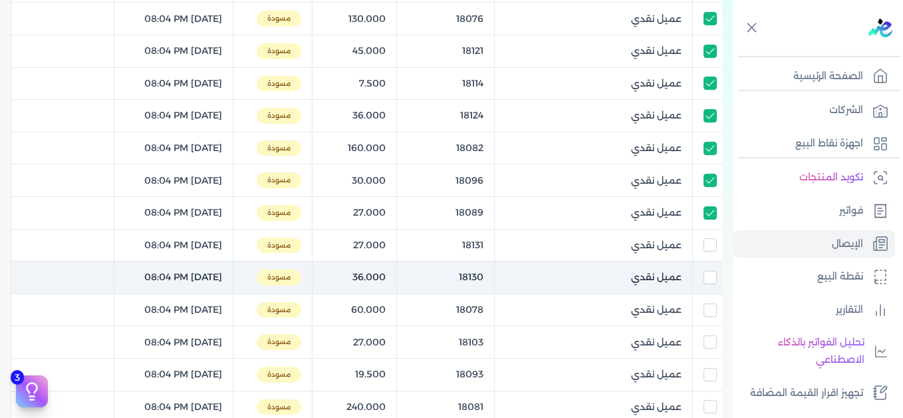
click at [708, 242] on input "checkbox" at bounding box center [710, 244] width 13 height 13
click at [713, 277] on input "checkbox" at bounding box center [710, 277] width 13 height 13
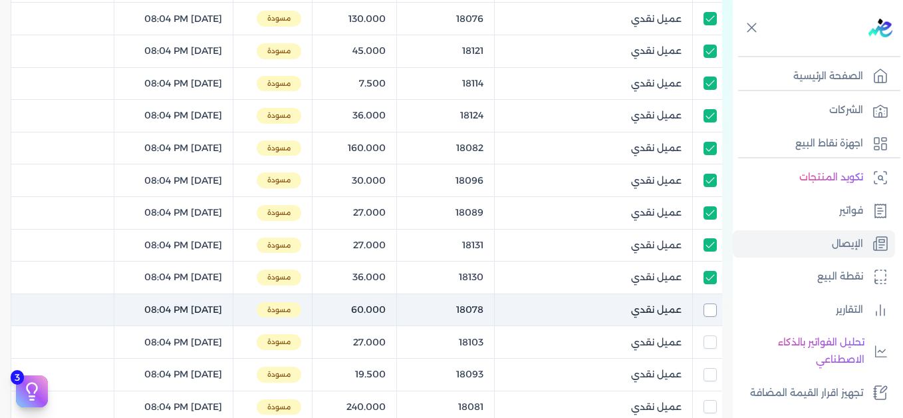
click at [711, 310] on input "checkbox" at bounding box center [710, 309] width 13 height 13
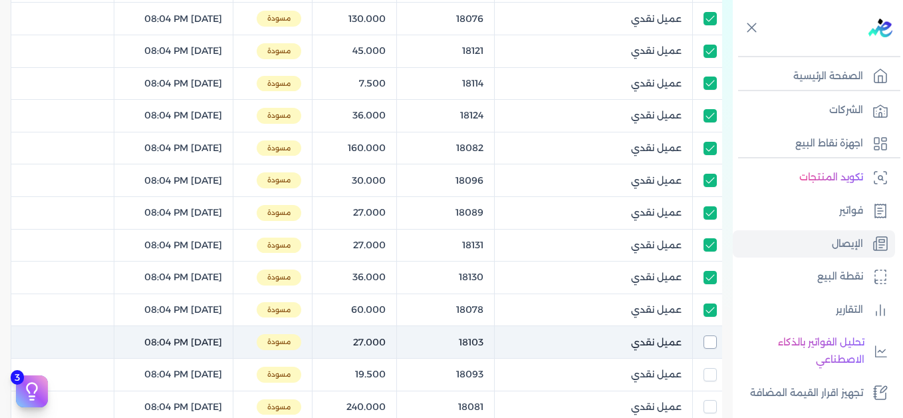
click at [716, 335] on input "checkbox" at bounding box center [710, 341] width 13 height 13
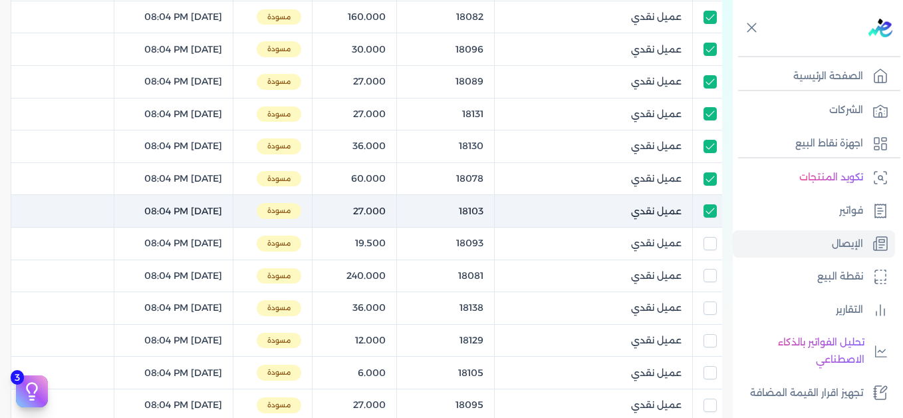
scroll to position [406, 0]
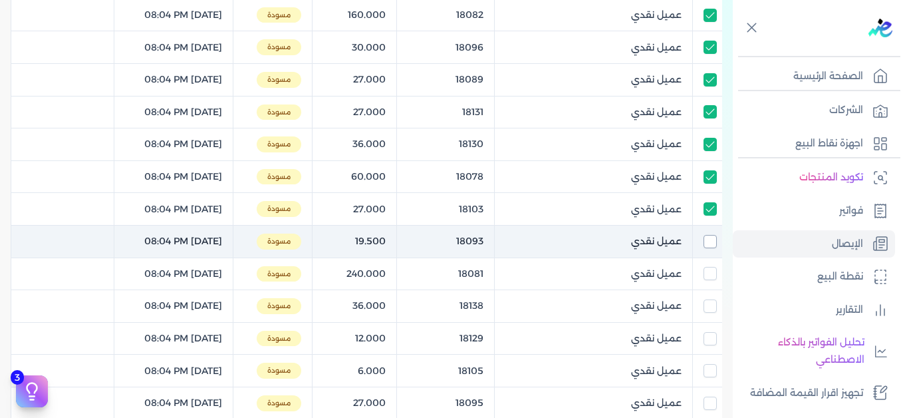
click at [714, 240] on input "checkbox" at bounding box center [710, 241] width 13 height 13
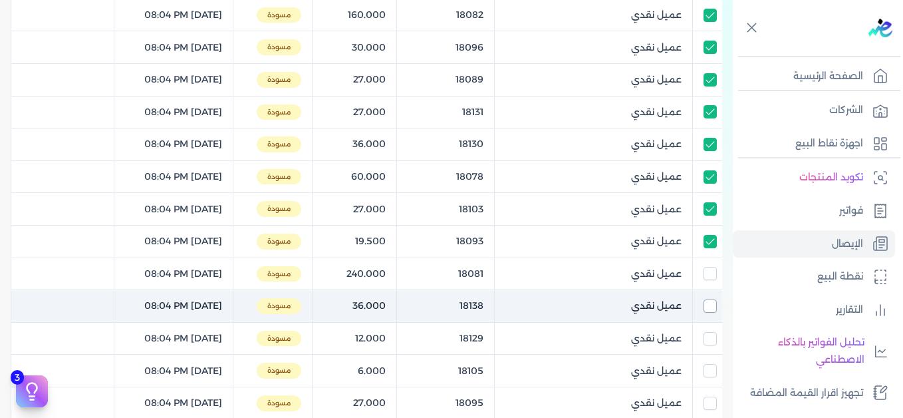
click at [709, 276] on input "checkbox" at bounding box center [710, 273] width 13 height 13
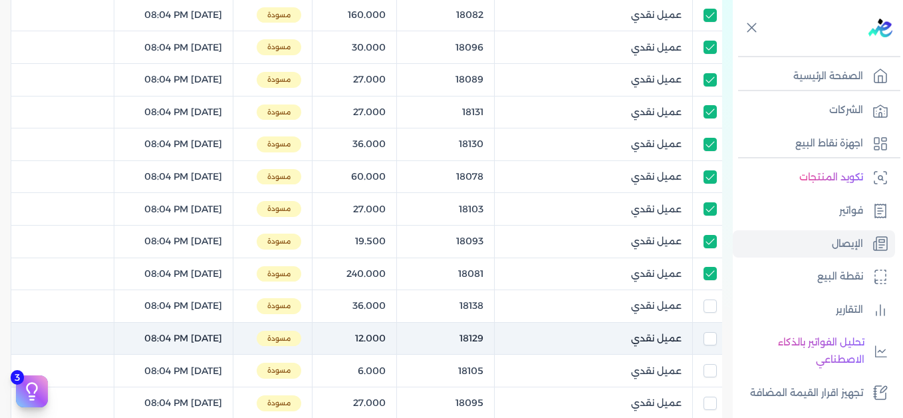
click at [714, 307] on input "checkbox" at bounding box center [710, 305] width 13 height 13
click at [710, 336] on input "checkbox" at bounding box center [710, 338] width 13 height 13
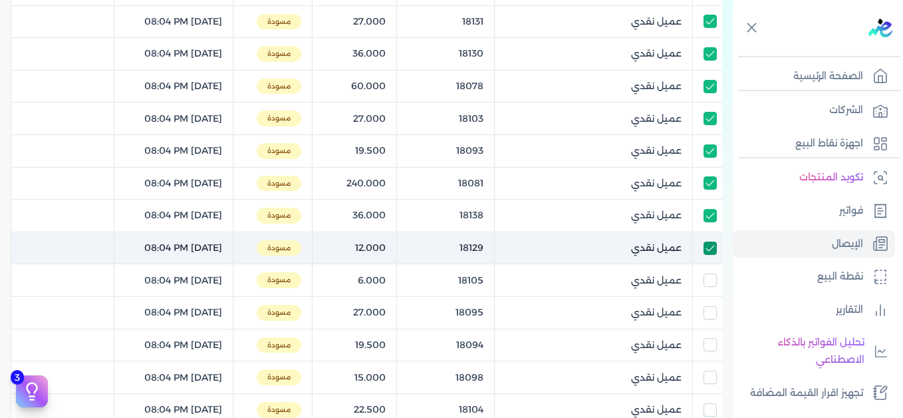
scroll to position [539, 0]
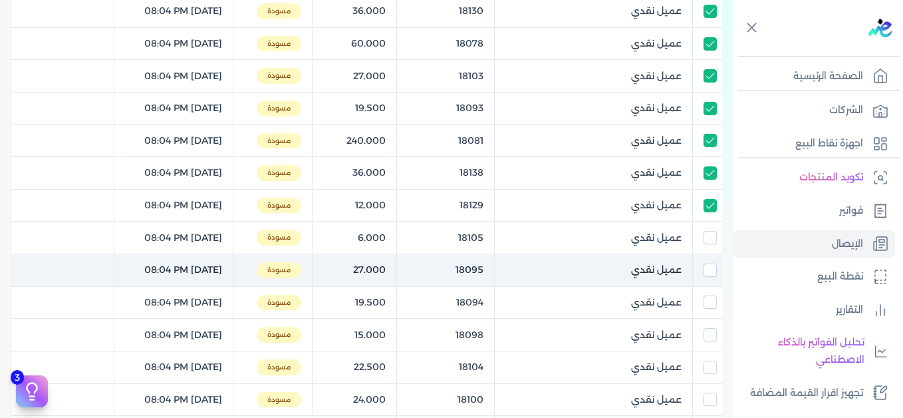
click at [708, 234] on input "checkbox" at bounding box center [710, 237] width 13 height 13
click at [710, 273] on input "checkbox" at bounding box center [710, 269] width 13 height 13
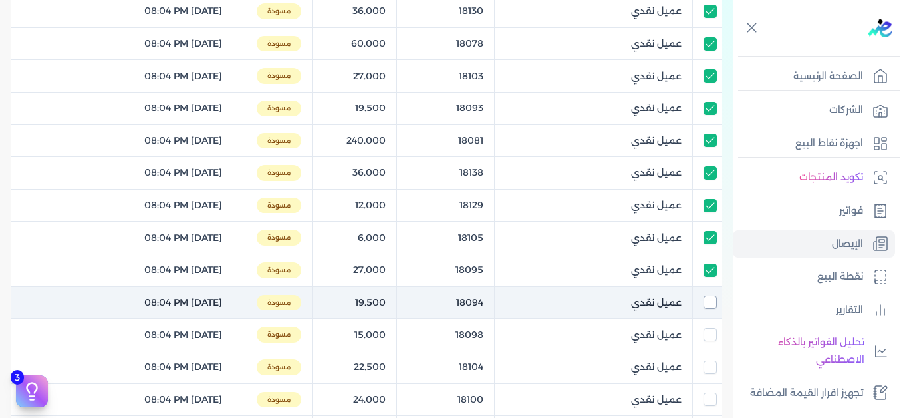
click at [705, 299] on input "checkbox" at bounding box center [710, 301] width 13 height 13
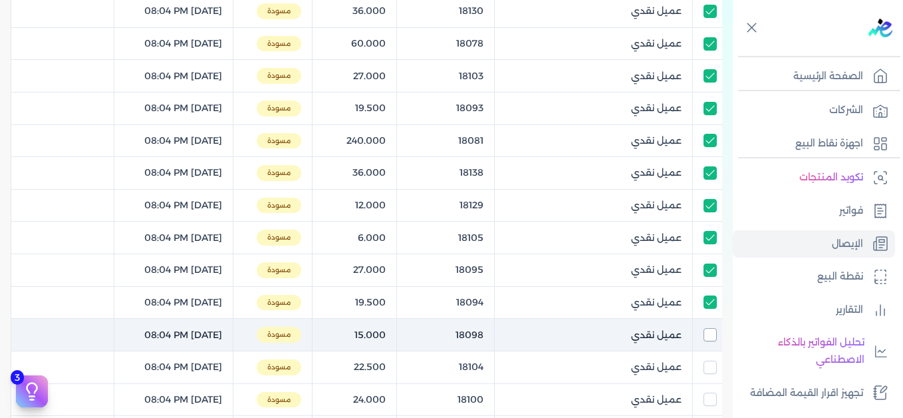
click at [706, 333] on input "checkbox" at bounding box center [710, 334] width 13 height 13
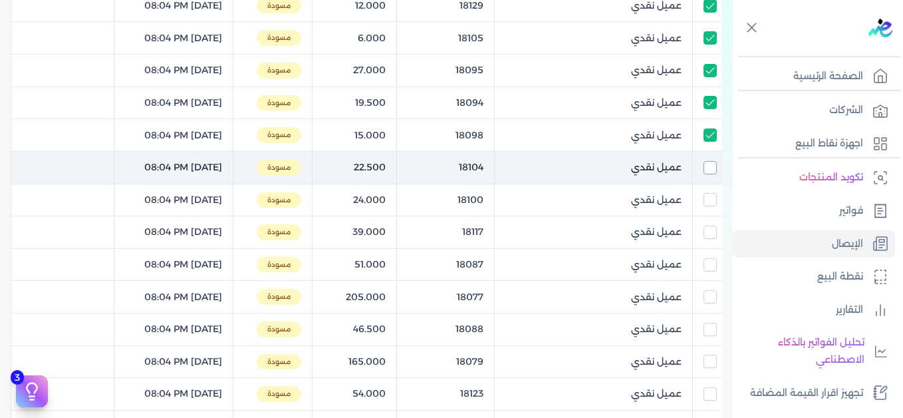
click at [712, 168] on input "checkbox" at bounding box center [710, 167] width 13 height 13
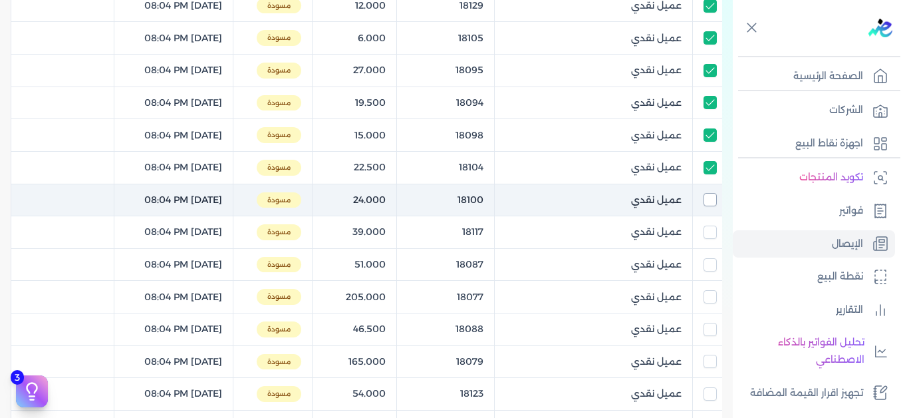
click at [714, 198] on input "checkbox" at bounding box center [710, 199] width 13 height 13
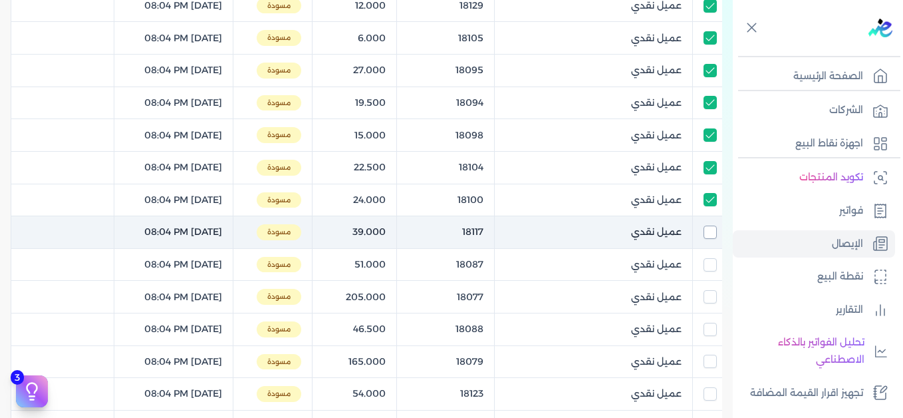
click at [708, 235] on input "checkbox" at bounding box center [710, 231] width 13 height 13
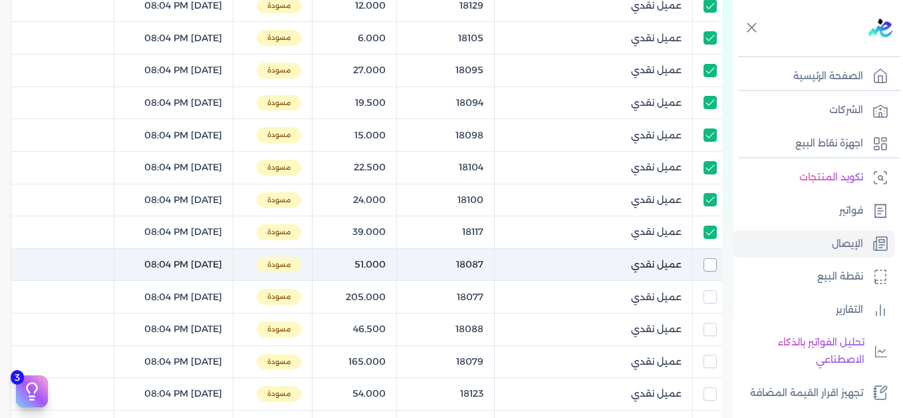
click at [712, 264] on input "checkbox" at bounding box center [710, 264] width 13 height 13
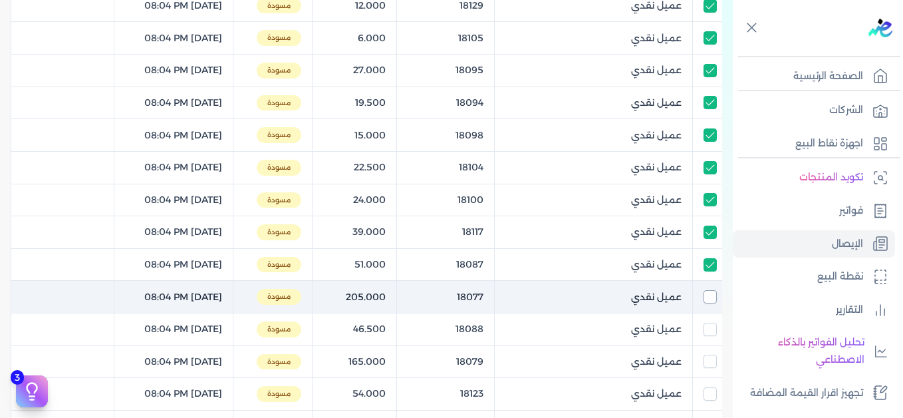
click at [711, 294] on input "checkbox" at bounding box center [710, 296] width 13 height 13
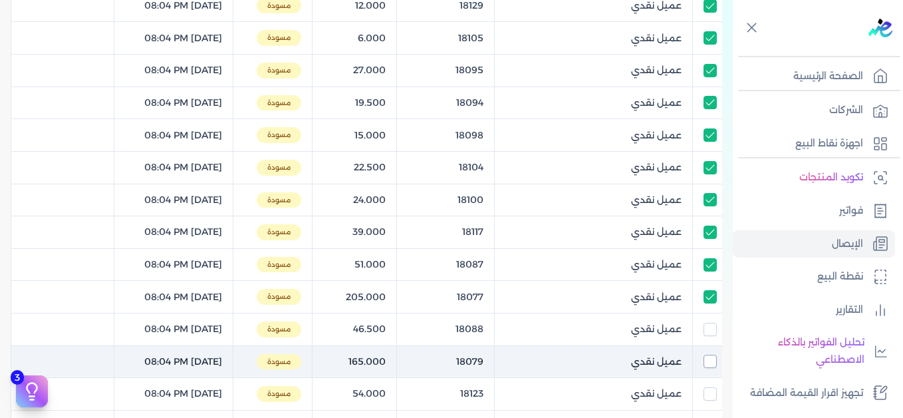
drag, startPoint x: 711, startPoint y: 327, endPoint x: 715, endPoint y: 359, distance: 32.8
click at [711, 327] on input "checkbox" at bounding box center [710, 329] width 13 height 13
click at [714, 361] on input "checkbox" at bounding box center [710, 361] width 13 height 13
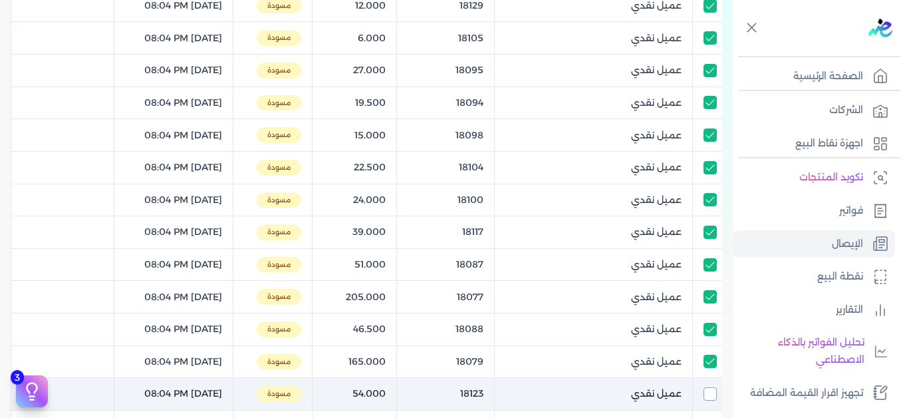
click at [716, 388] on input "checkbox" at bounding box center [710, 393] width 13 height 13
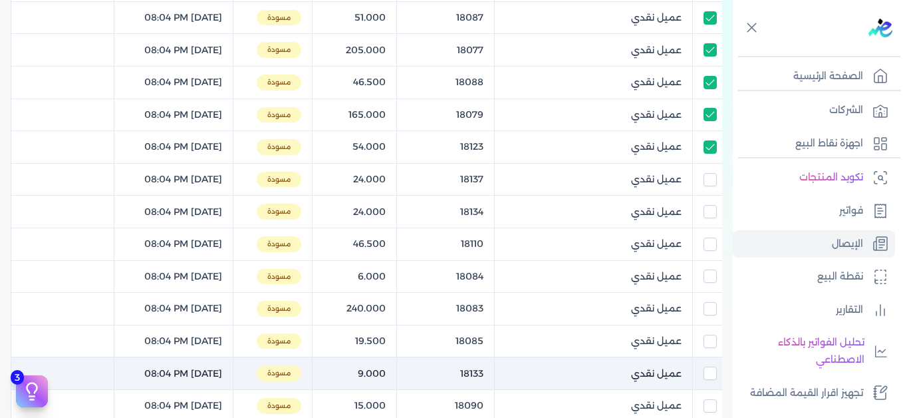
scroll to position [1004, 0]
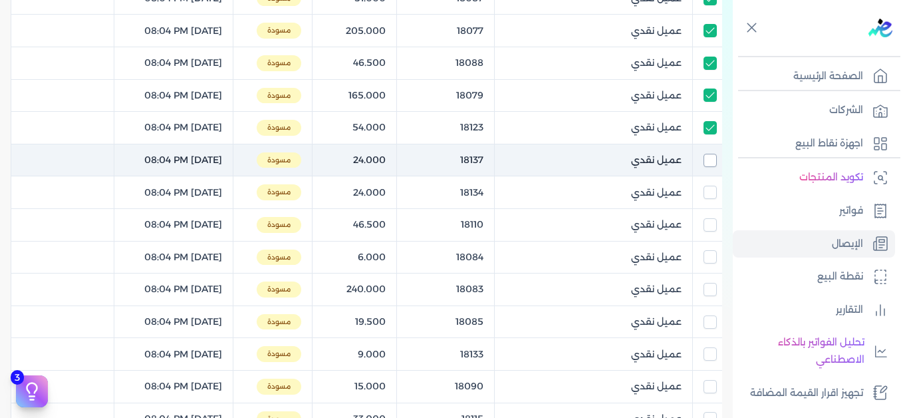
click at [710, 157] on input "checkbox" at bounding box center [710, 160] width 13 height 13
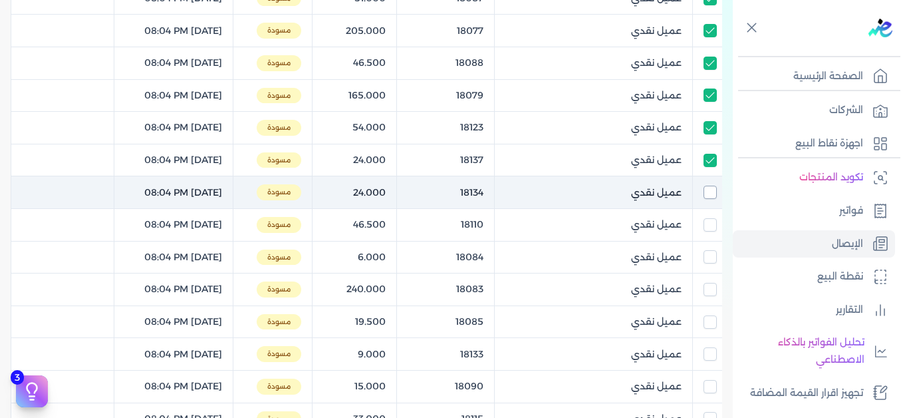
click at [707, 188] on input "checkbox" at bounding box center [710, 192] width 13 height 13
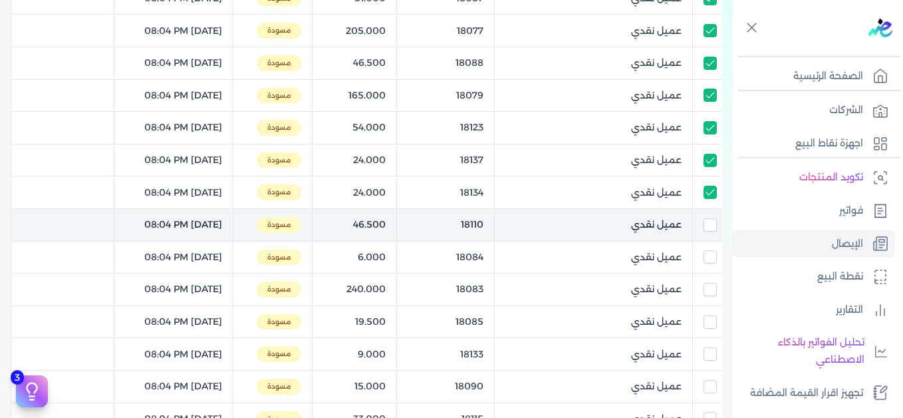
click at [707, 227] on input "checkbox" at bounding box center [710, 224] width 13 height 13
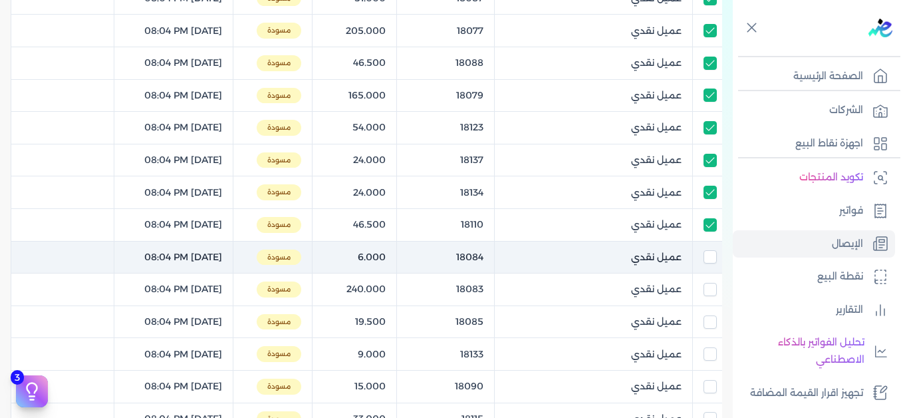
click at [704, 249] on td at bounding box center [706, 257] width 29 height 33
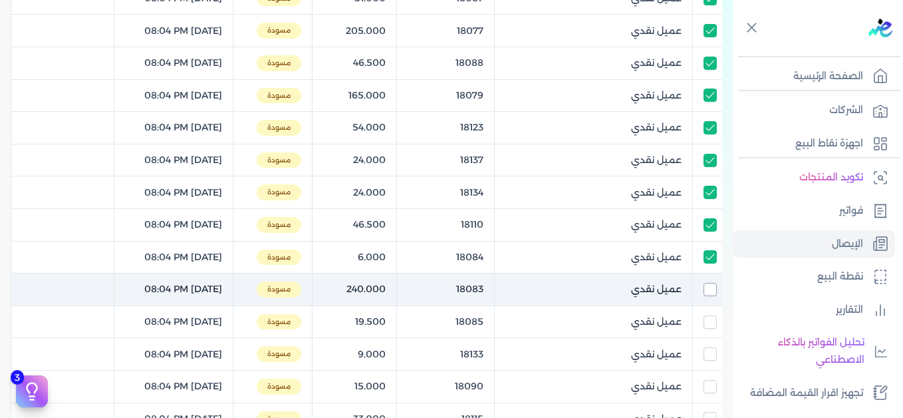
click at [710, 283] on input "checkbox" at bounding box center [710, 289] width 13 height 13
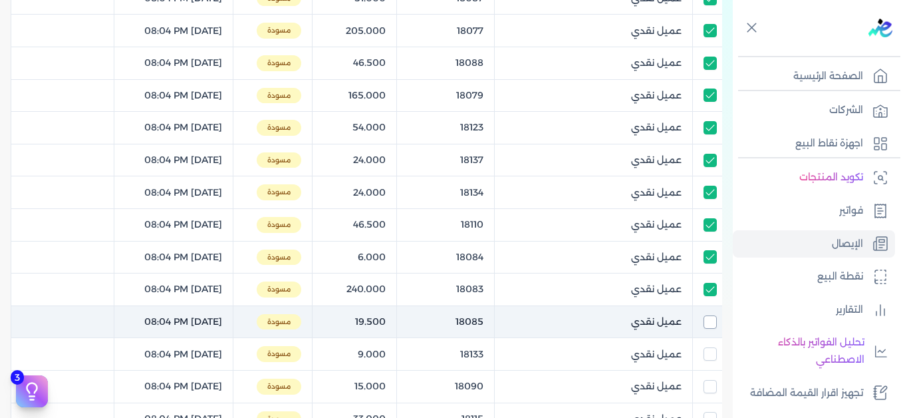
click at [708, 323] on input "checkbox" at bounding box center [710, 321] width 13 height 13
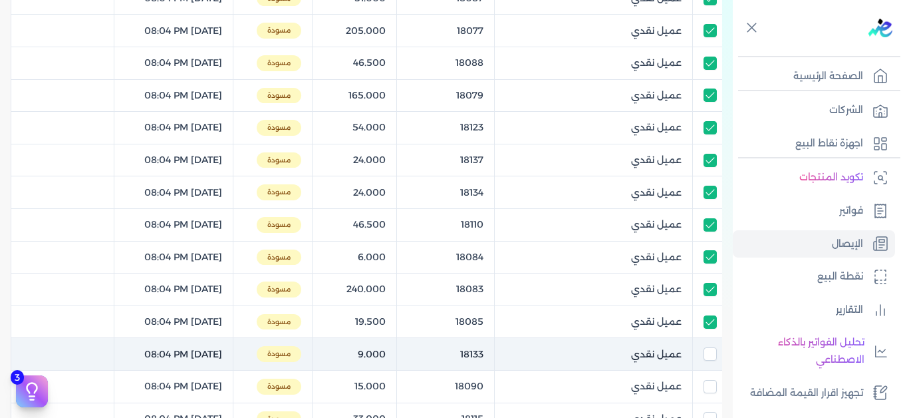
click at [710, 343] on td at bounding box center [706, 354] width 29 height 33
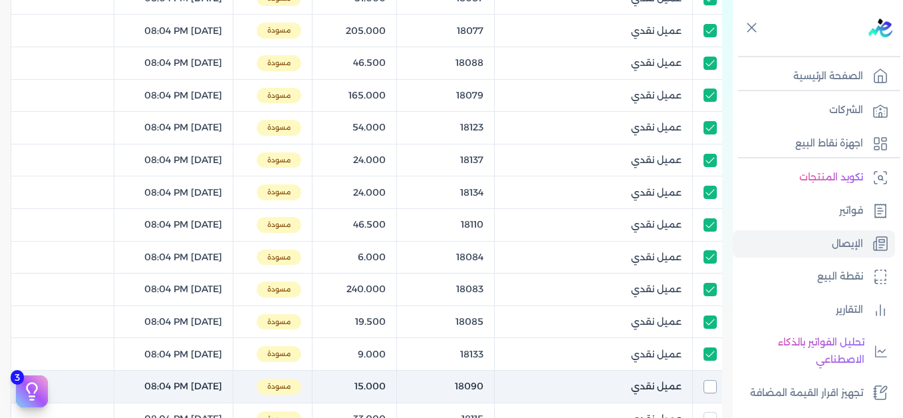
click at [714, 383] on input "checkbox" at bounding box center [710, 386] width 13 height 13
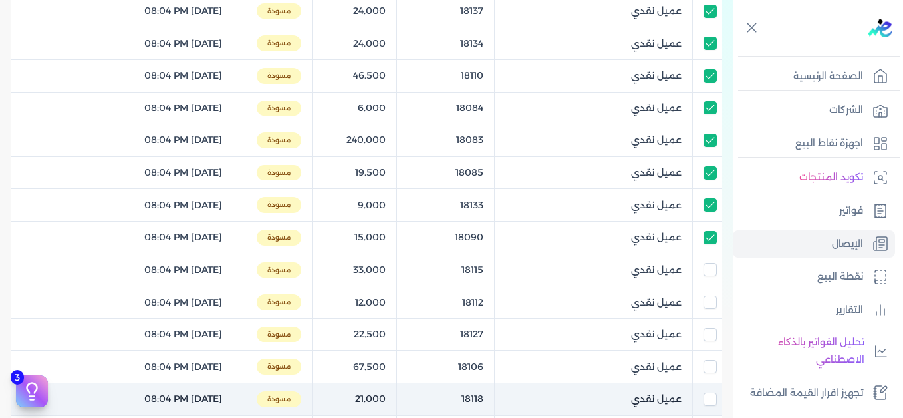
scroll to position [1204, 0]
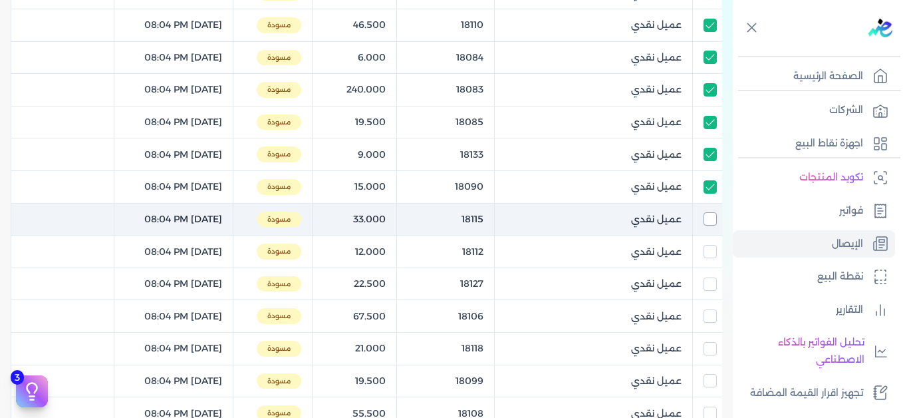
click at [708, 212] on input "checkbox" at bounding box center [710, 218] width 13 height 13
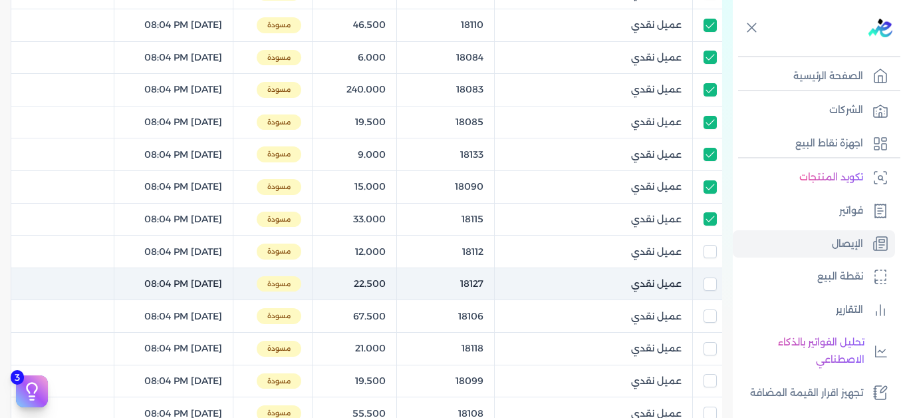
click at [710, 251] on input "checkbox" at bounding box center [710, 251] width 13 height 13
click at [710, 291] on td at bounding box center [706, 283] width 29 height 33
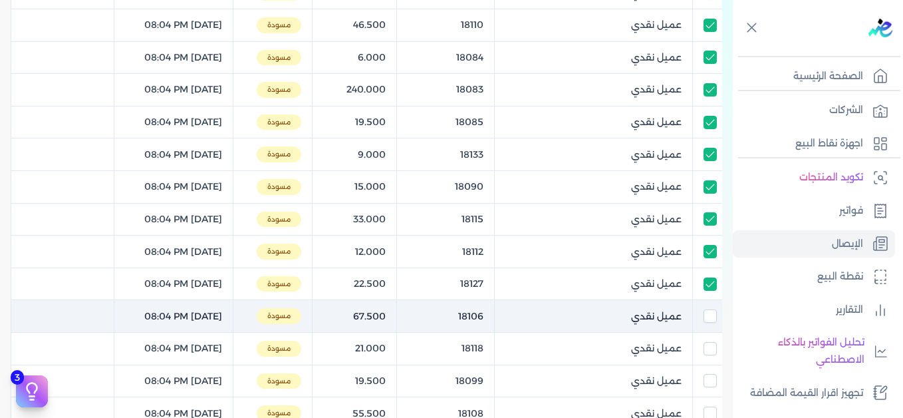
click at [708, 309] on td at bounding box center [706, 316] width 29 height 33
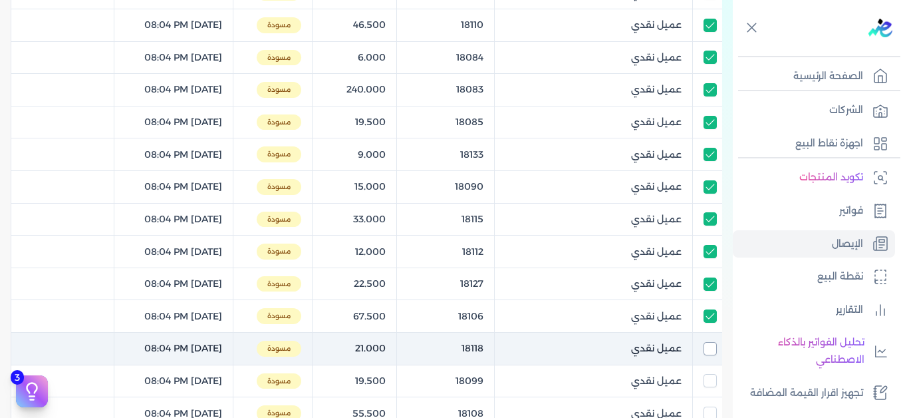
click at [710, 343] on input "checkbox" at bounding box center [710, 348] width 13 height 13
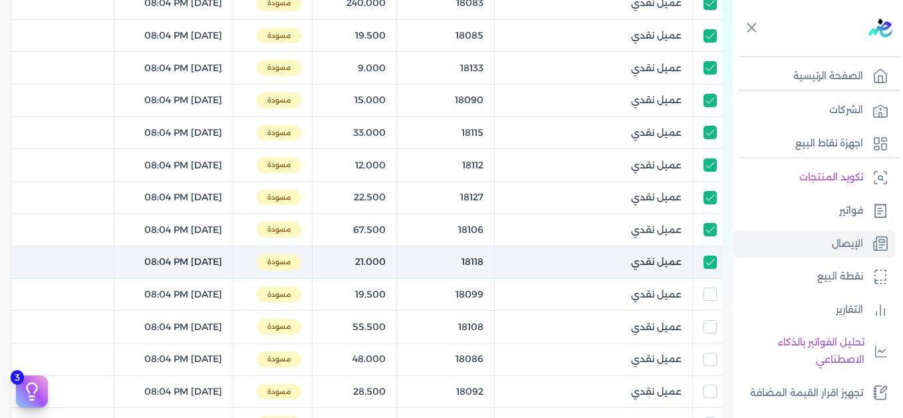
scroll to position [1337, 0]
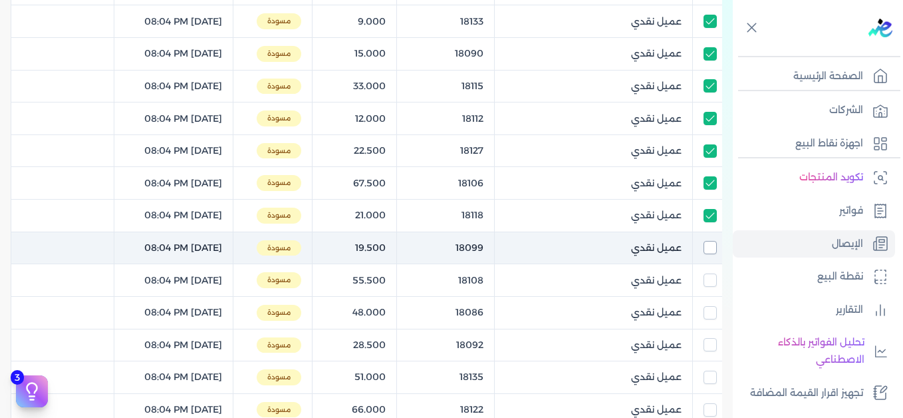
click at [711, 243] on input "checkbox" at bounding box center [710, 247] width 13 height 13
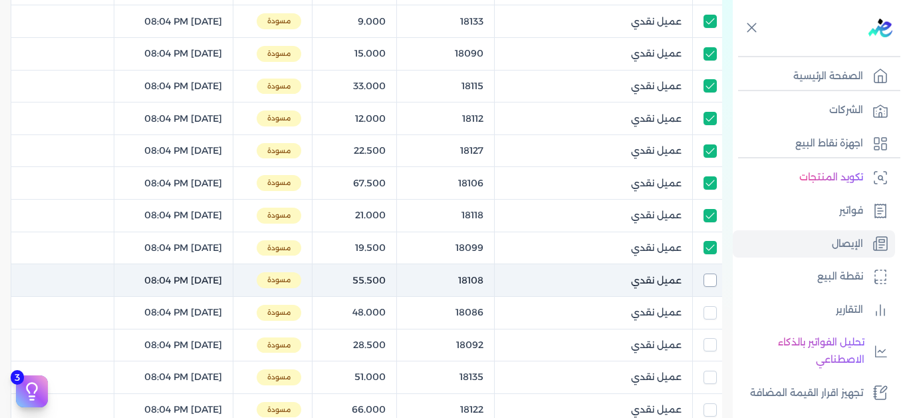
drag, startPoint x: 712, startPoint y: 277, endPoint x: 716, endPoint y: 312, distance: 35.4
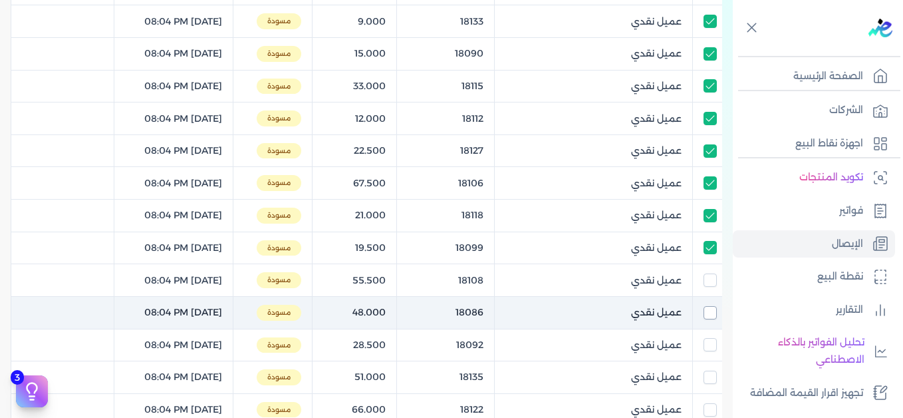
click at [712, 277] on input "checkbox" at bounding box center [710, 279] width 13 height 13
click at [716, 313] on input "checkbox" at bounding box center [710, 312] width 13 height 13
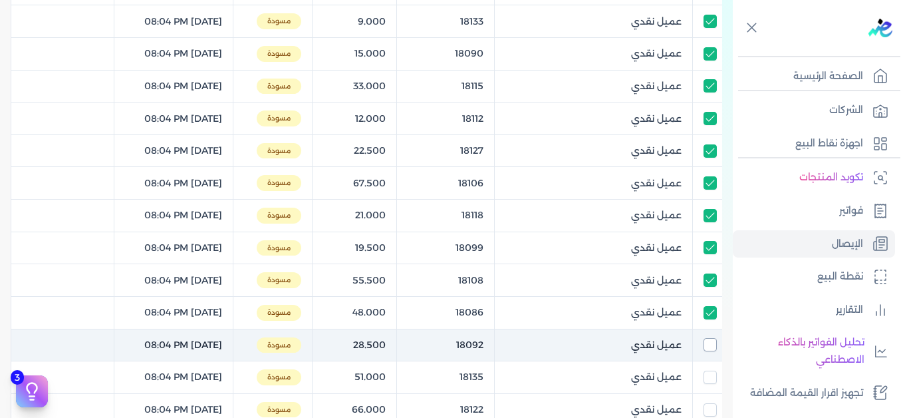
click at [708, 342] on input "checkbox" at bounding box center [710, 344] width 13 height 13
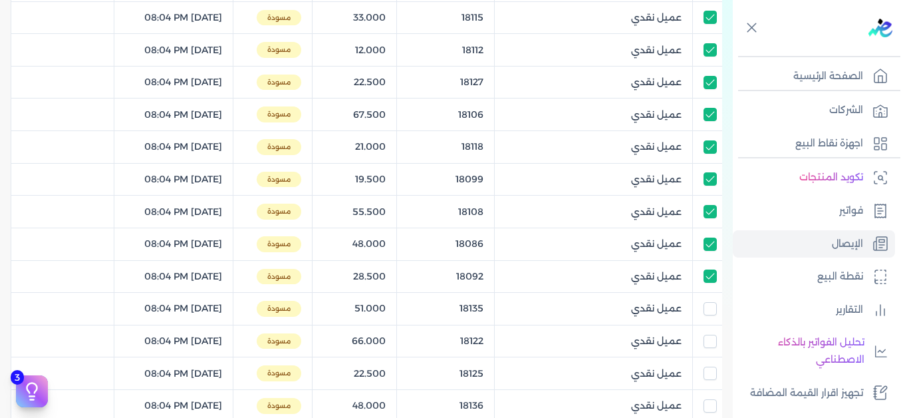
scroll to position [1470, 0]
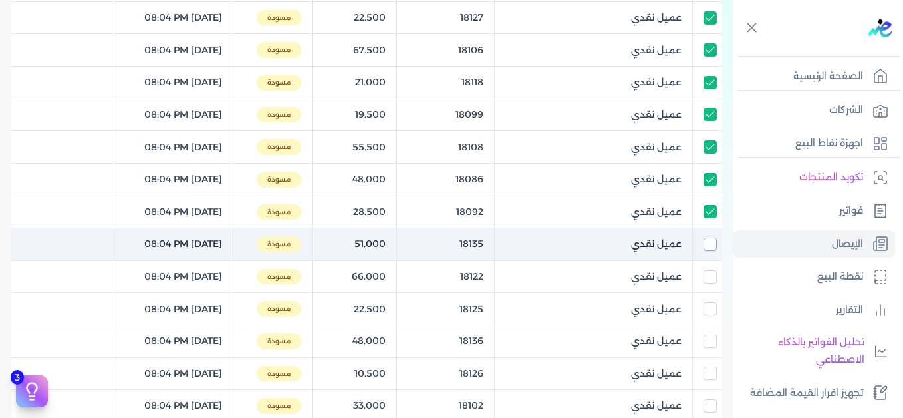
click at [704, 245] on input "checkbox" at bounding box center [710, 243] width 13 height 13
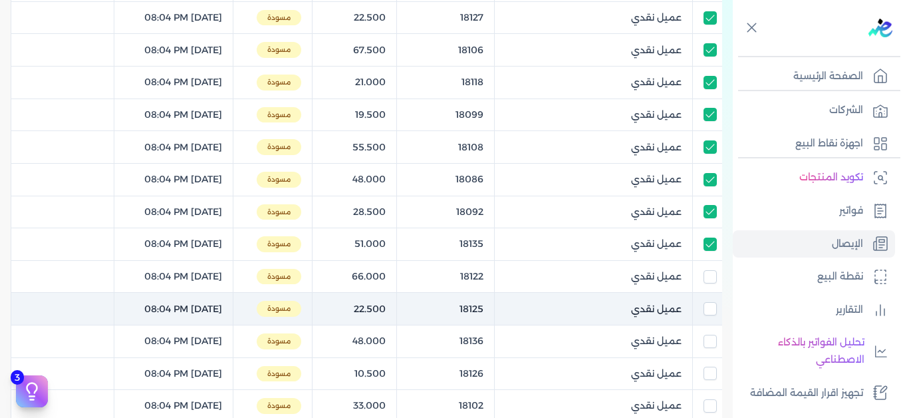
drag, startPoint x: 712, startPoint y: 279, endPoint x: 716, endPoint y: 301, distance: 22.3
click at [711, 279] on input "checkbox" at bounding box center [710, 276] width 13 height 13
click at [710, 312] on input "checkbox" at bounding box center [710, 308] width 13 height 13
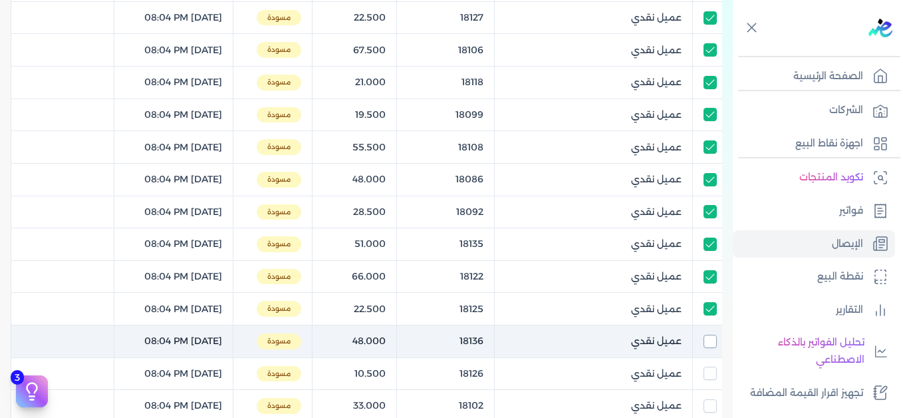
click at [710, 341] on input "checkbox" at bounding box center [710, 341] width 13 height 13
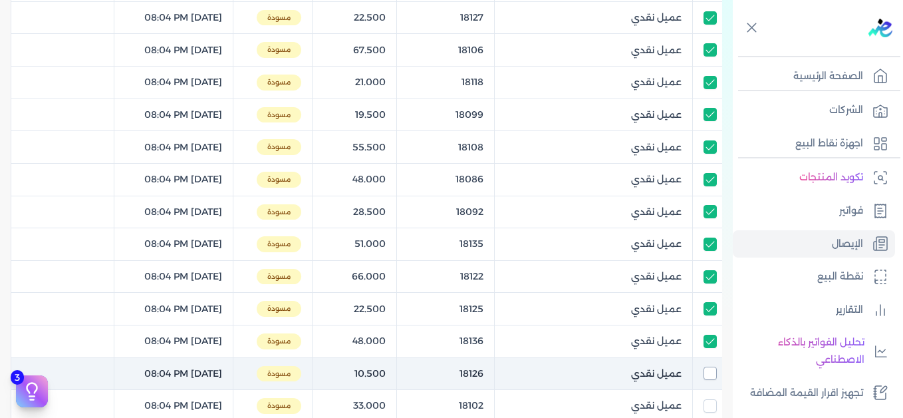
click at [712, 368] on input "checkbox" at bounding box center [710, 372] width 13 height 13
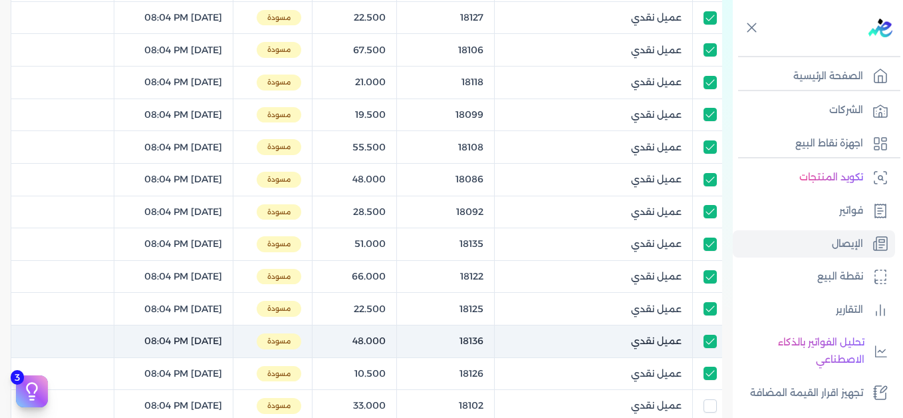
scroll to position [1603, 0]
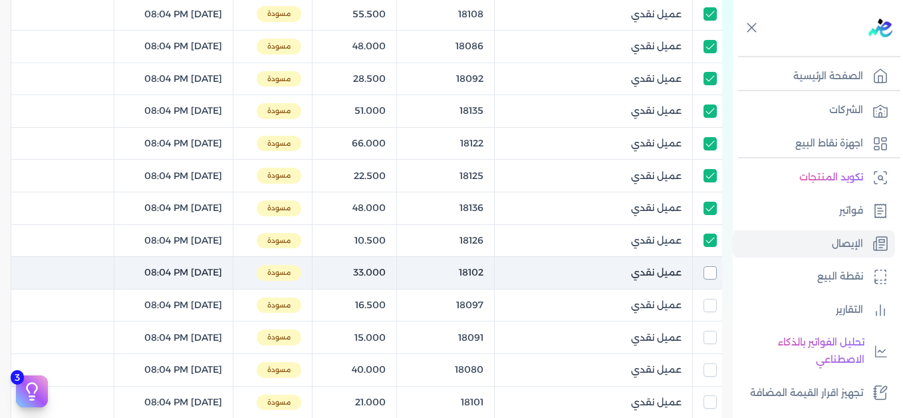
click at [712, 268] on input "checkbox" at bounding box center [710, 272] width 13 height 13
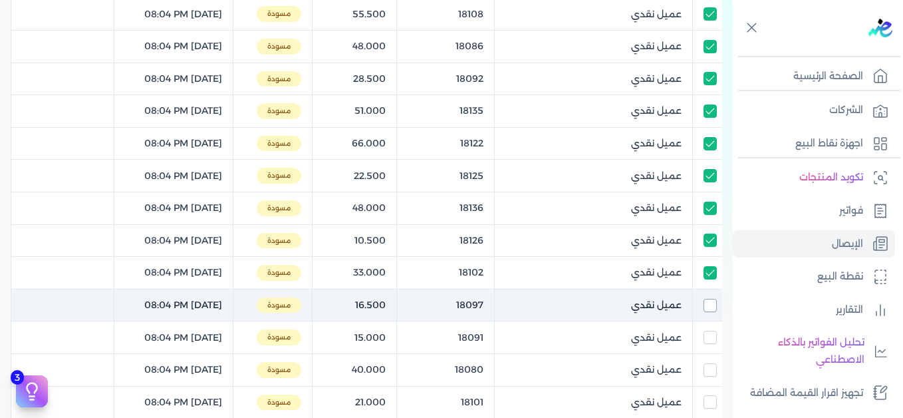
click at [710, 305] on input "checkbox" at bounding box center [710, 305] width 13 height 13
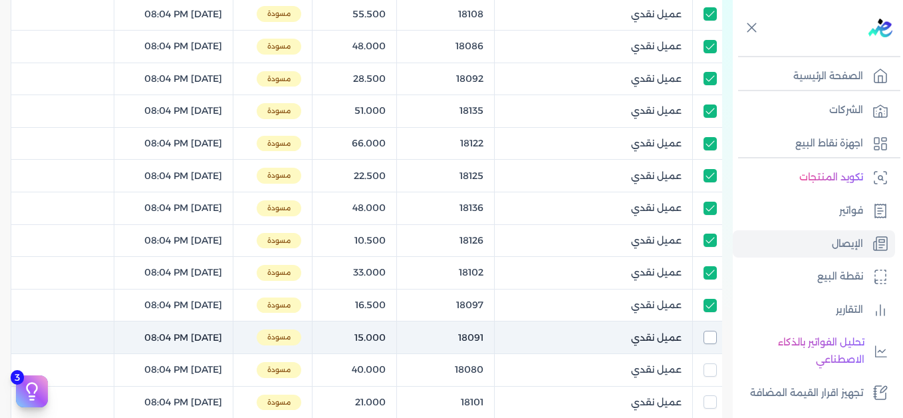
click at [710, 337] on input "checkbox" at bounding box center [710, 337] width 13 height 13
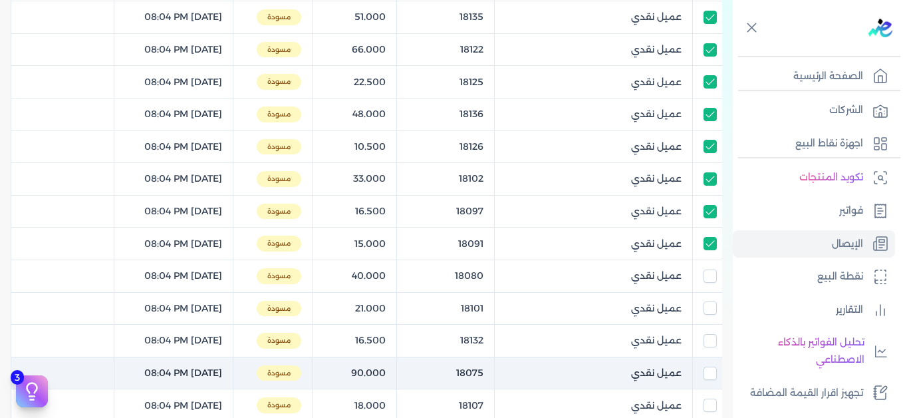
scroll to position [1736, 0]
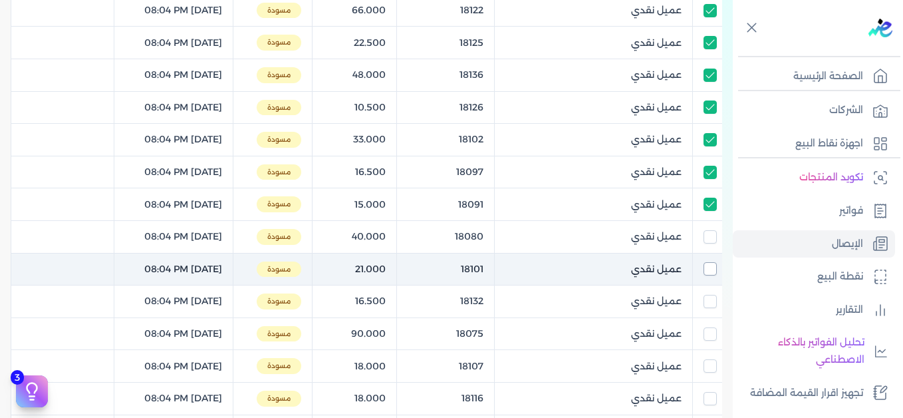
click at [709, 238] on input "checkbox" at bounding box center [710, 236] width 13 height 13
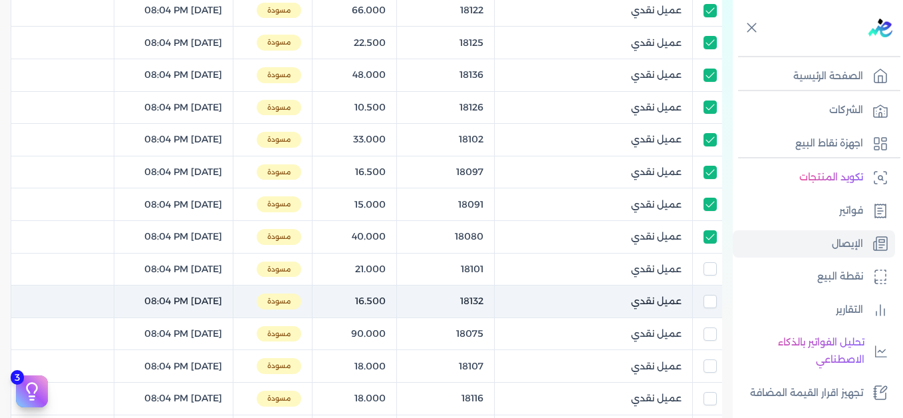
click at [708, 263] on input "checkbox" at bounding box center [710, 268] width 13 height 13
click at [714, 298] on input "checkbox" at bounding box center [710, 301] width 13 height 13
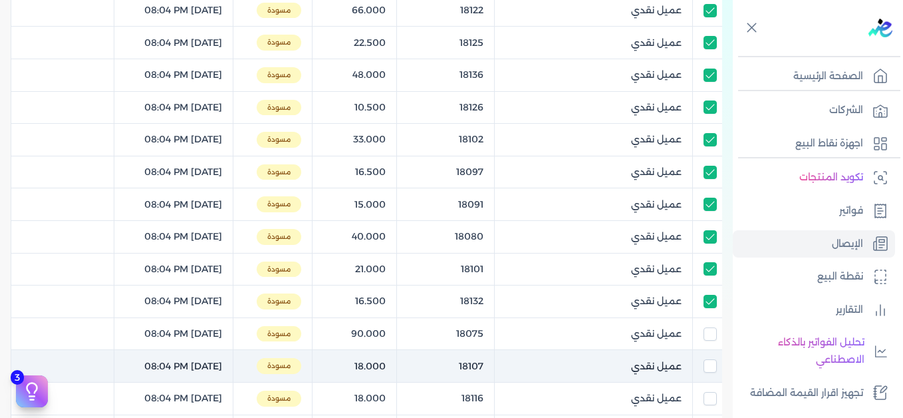
click at [706, 334] on input "checkbox" at bounding box center [710, 333] width 13 height 13
drag, startPoint x: 713, startPoint y: 363, endPoint x: 716, endPoint y: 350, distance: 13.6
click at [712, 364] on input "checkbox" at bounding box center [710, 365] width 13 height 13
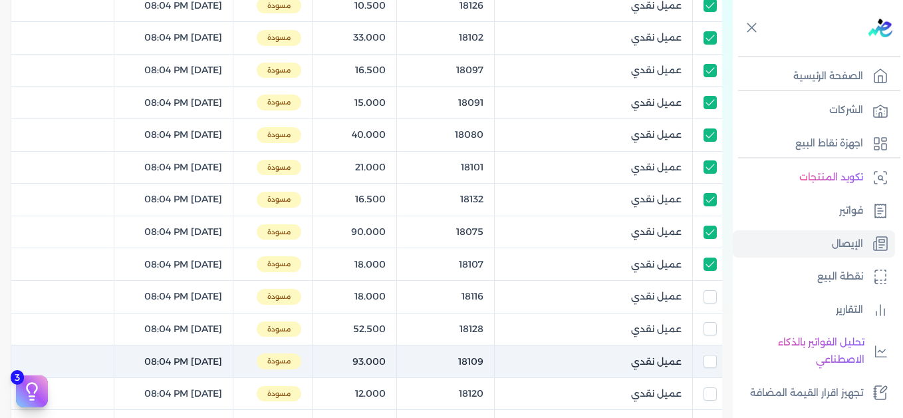
scroll to position [1869, 0]
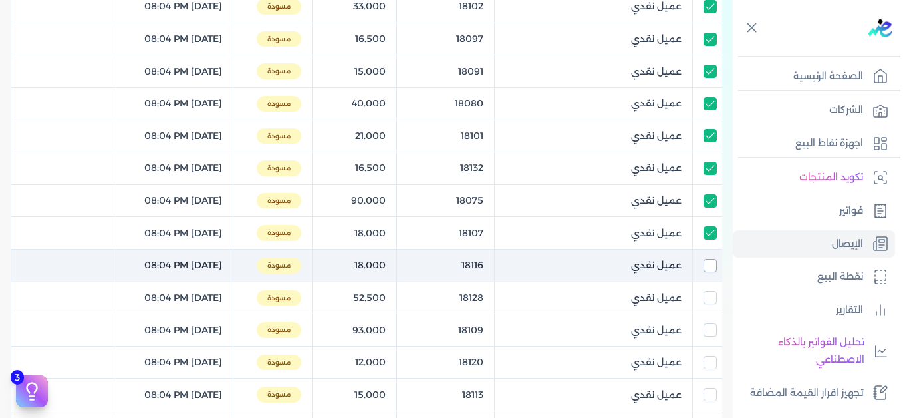
click at [712, 262] on input "checkbox" at bounding box center [710, 265] width 13 height 13
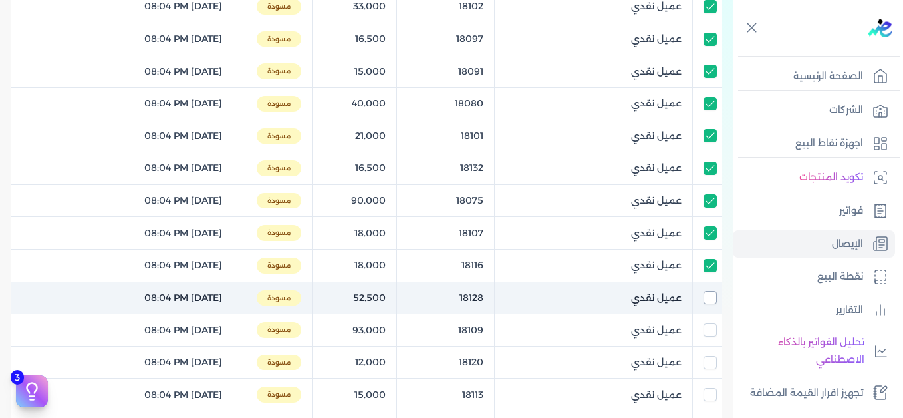
click at [713, 297] on input "checkbox" at bounding box center [710, 297] width 13 height 13
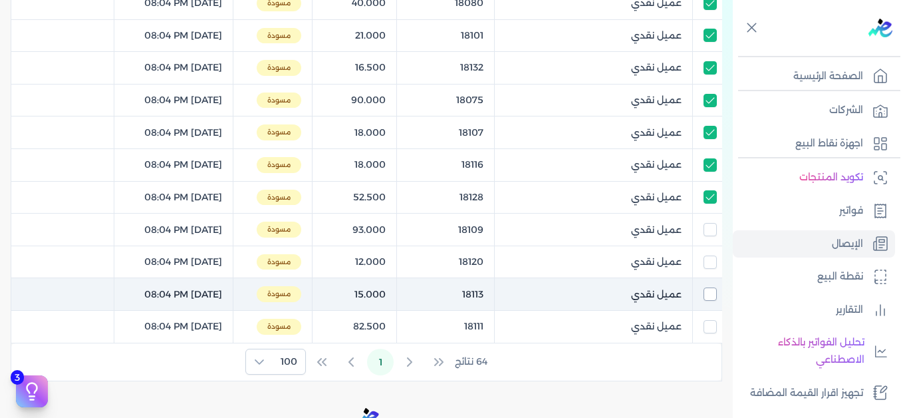
scroll to position [2002, 0]
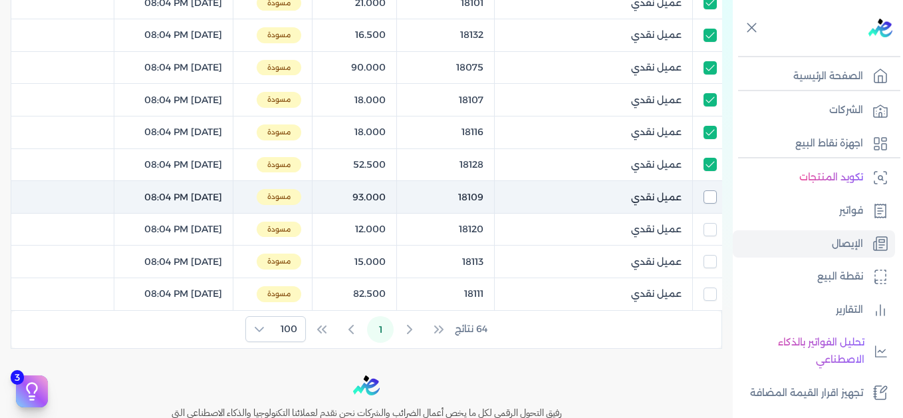
click at [714, 198] on input "checkbox" at bounding box center [710, 196] width 13 height 13
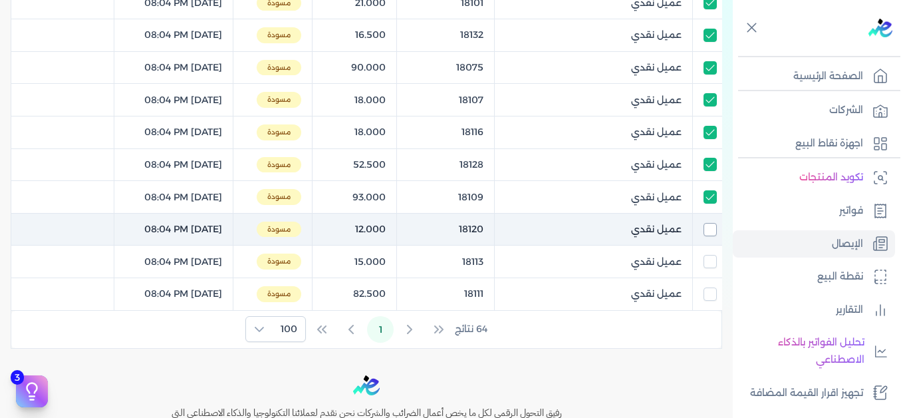
click at [710, 224] on input "checkbox" at bounding box center [710, 229] width 13 height 13
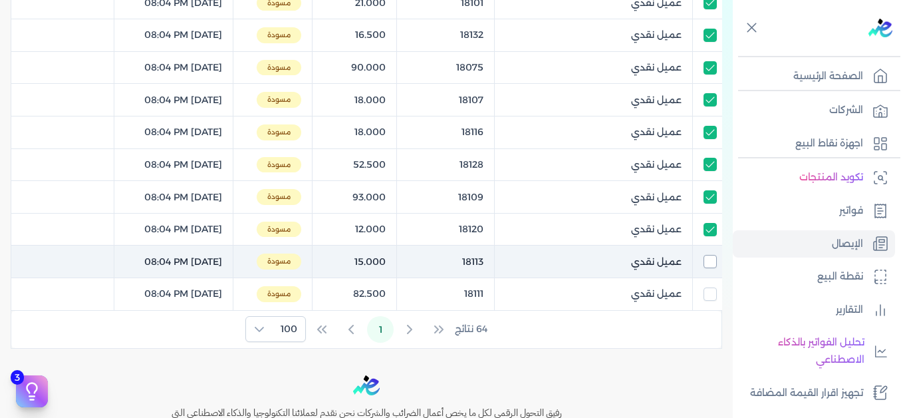
click at [708, 261] on input "checkbox" at bounding box center [710, 261] width 13 height 13
click at [712, 295] on input "checkbox" at bounding box center [710, 293] width 13 height 13
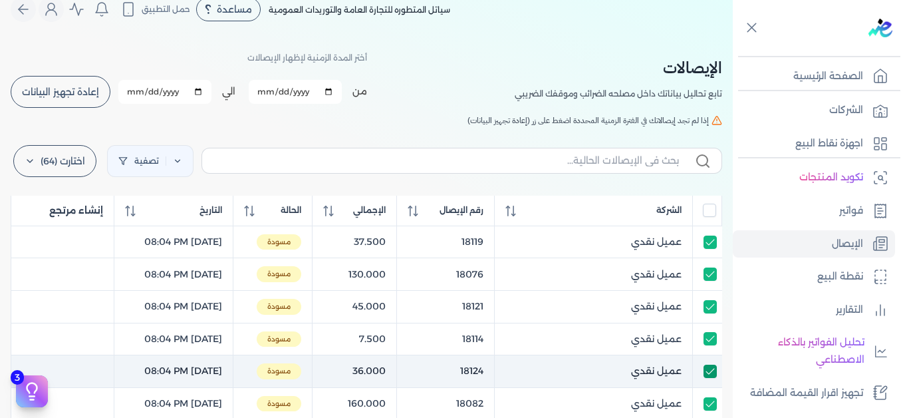
scroll to position [0, 0]
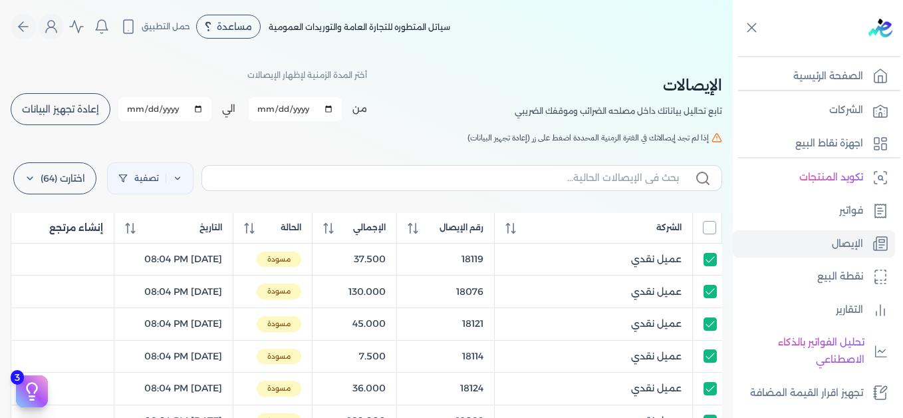
click at [708, 227] on input "All items unselected" at bounding box center [709, 227] width 13 height 13
click at [714, 230] on input "All items selected" at bounding box center [709, 227] width 13 height 13
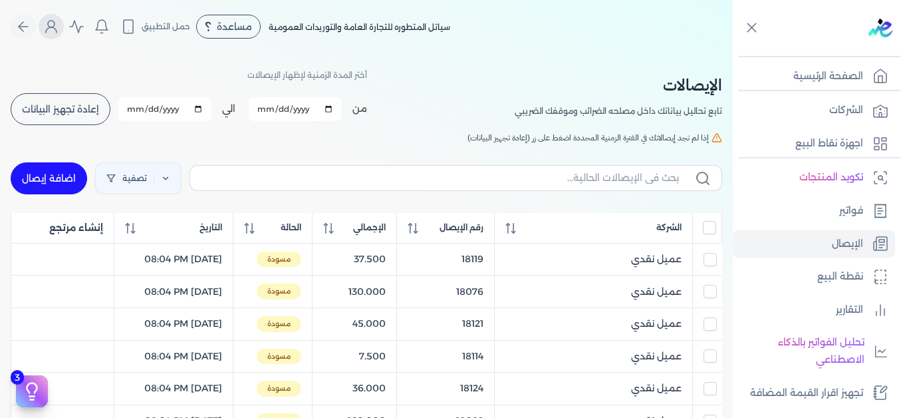
click at [57, 25] on icon "Global" at bounding box center [51, 27] width 16 height 16
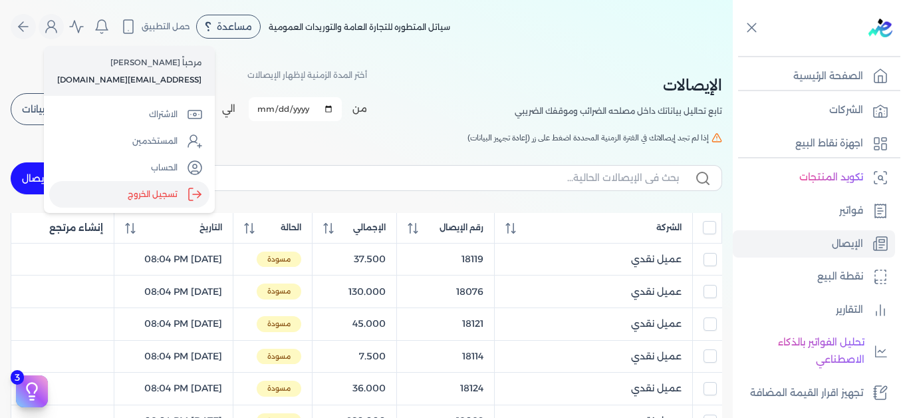
click at [157, 196] on label "تسجيل الخروج" at bounding box center [129, 194] width 160 height 27
click at [733, 53] on input "Close" at bounding box center [733, 53] width 0 height 0
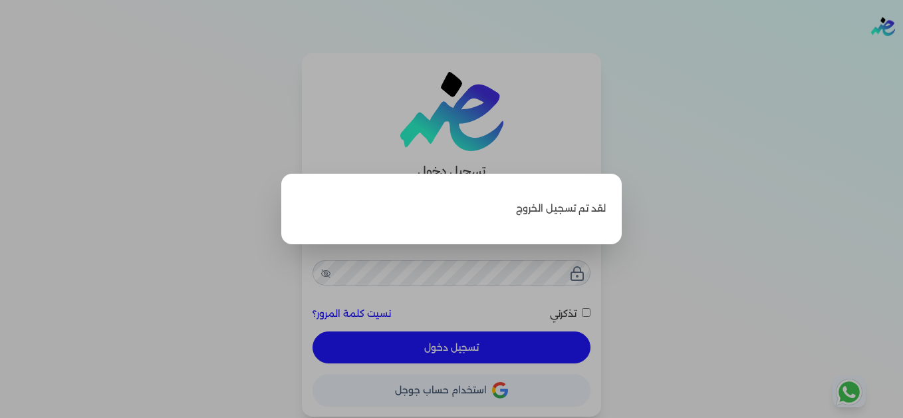
click at [726, 79] on label "Close" at bounding box center [451, 209] width 903 height 418
click at [903, 53] on input "Close" at bounding box center [903, 53] width 0 height 0
